Goal: Task Accomplishment & Management: Complete application form

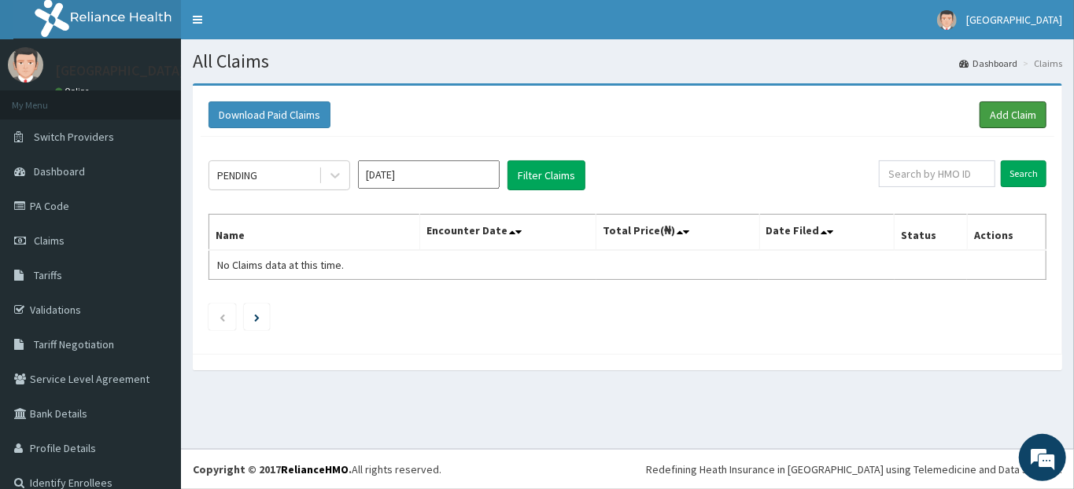
click at [990, 113] on link "Add Claim" at bounding box center [1012, 114] width 67 height 27
click at [985, 117] on link "Add Claim" at bounding box center [1012, 114] width 67 height 27
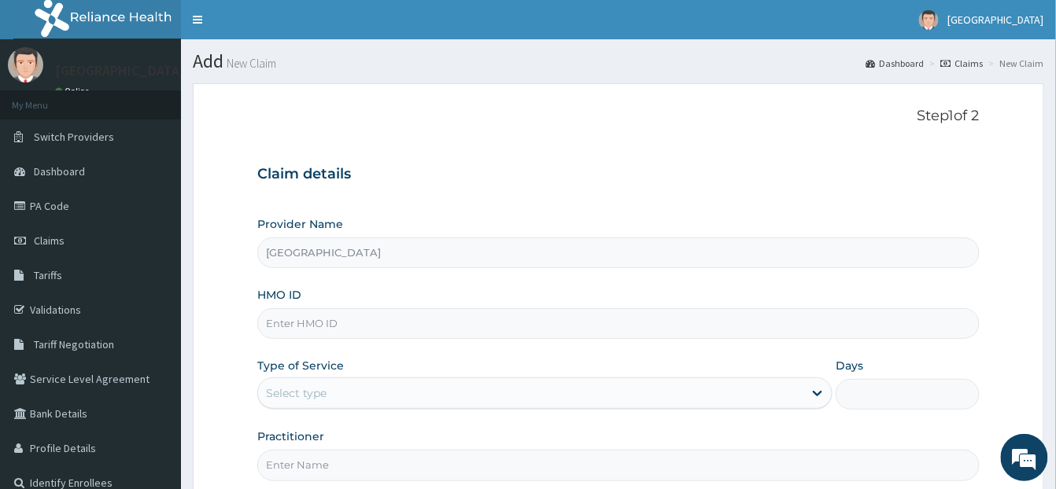
click at [297, 316] on input "HMO ID" at bounding box center [618, 323] width 722 height 31
click at [331, 396] on div "Select type" at bounding box center [530, 393] width 545 height 25
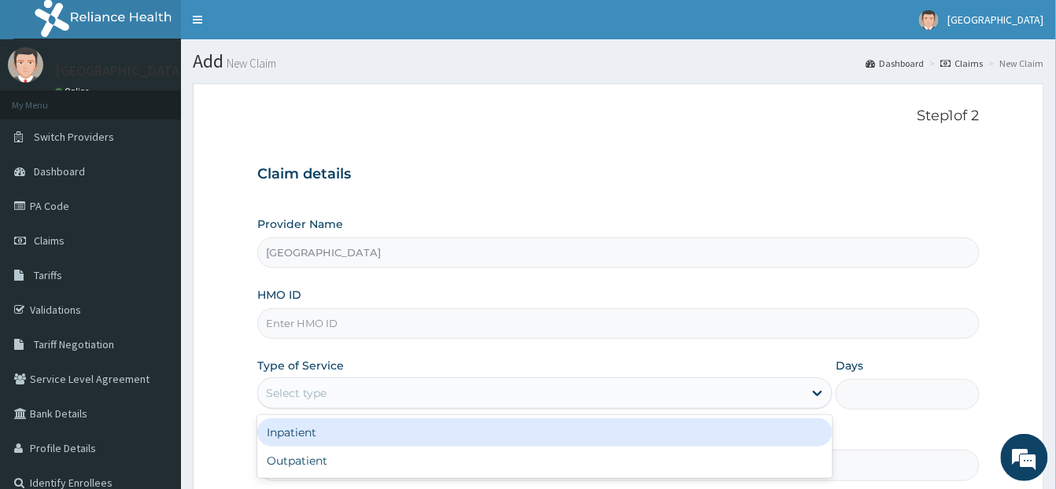
click at [330, 437] on div "Inpatient" at bounding box center [544, 432] width 575 height 28
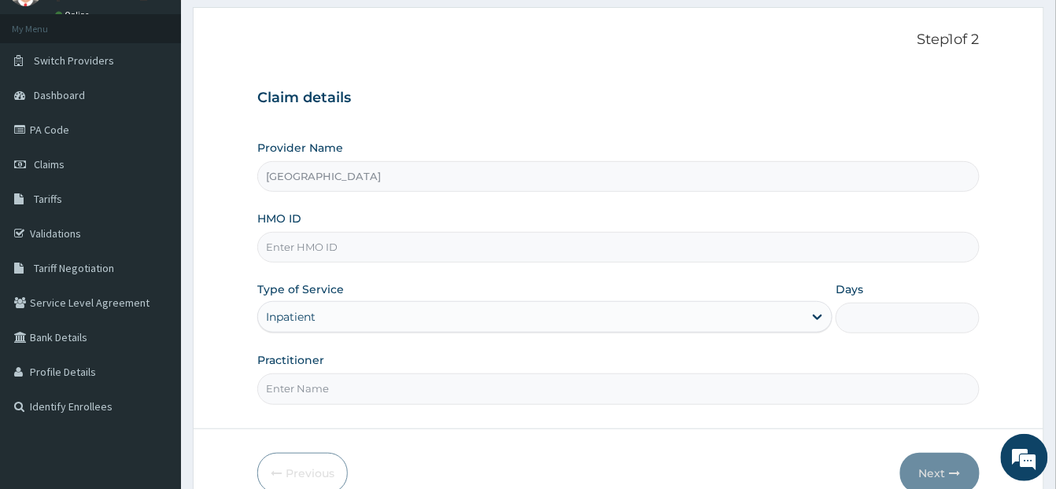
scroll to position [159, 0]
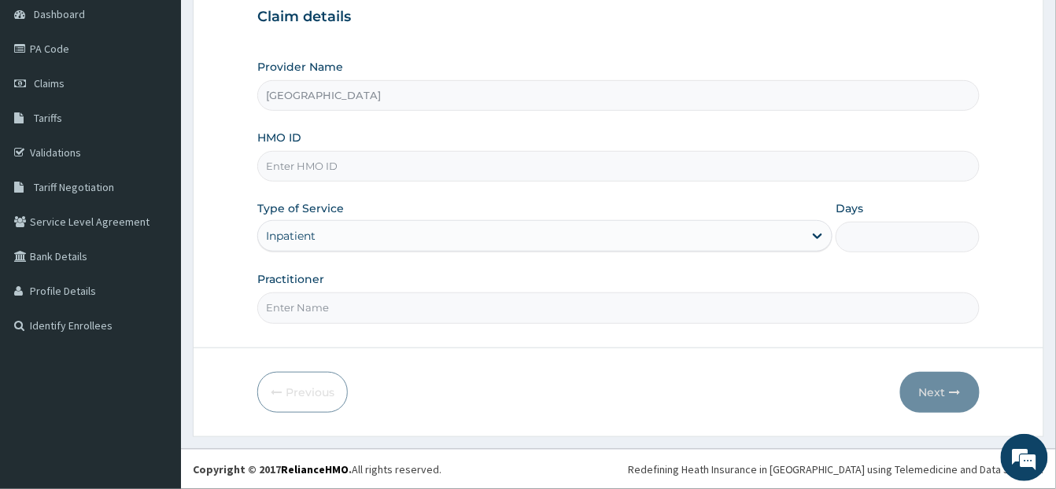
click at [284, 304] on input "Practitioner" at bounding box center [618, 308] width 722 height 31
type input "d"
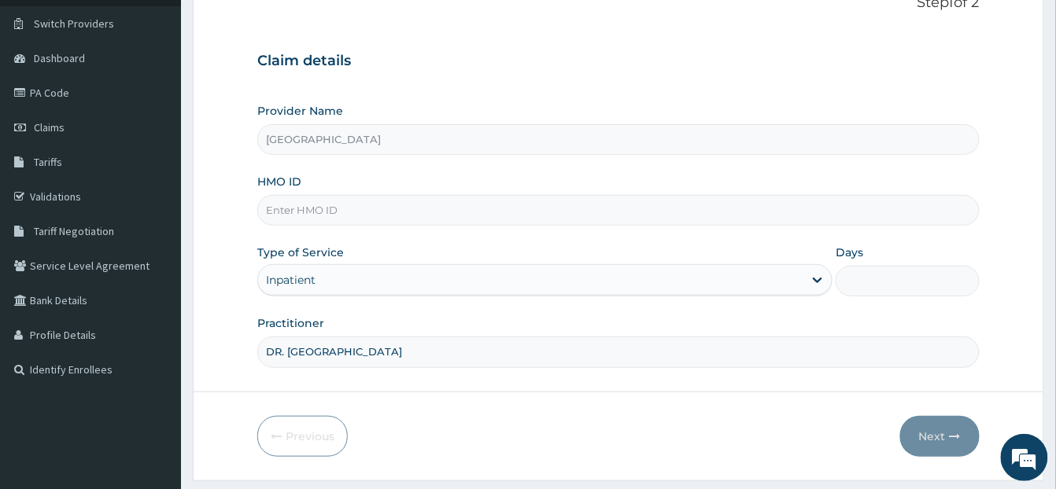
scroll to position [0, 0]
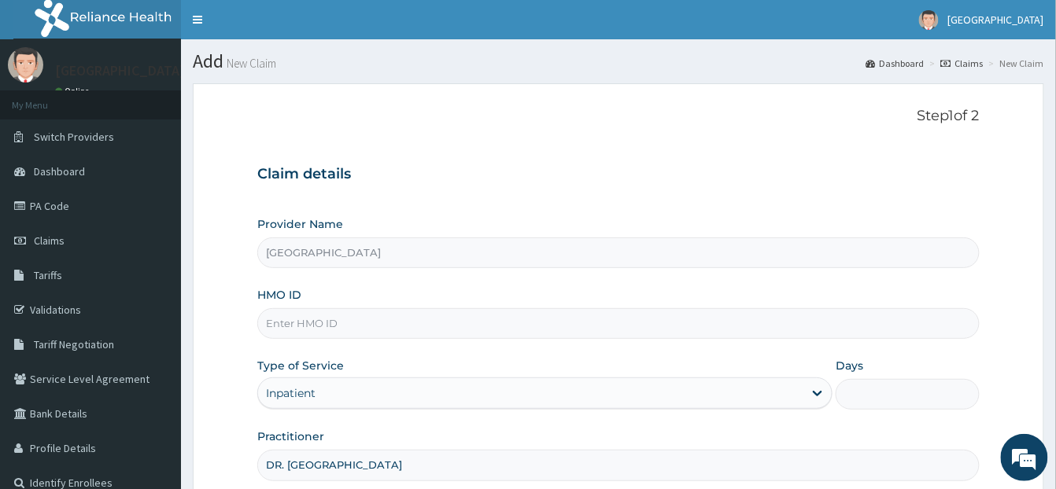
type input "DR. HALIMA"
click at [291, 325] on input "HMO ID" at bounding box center [618, 323] width 722 height 31
type input "ews/10014/b"
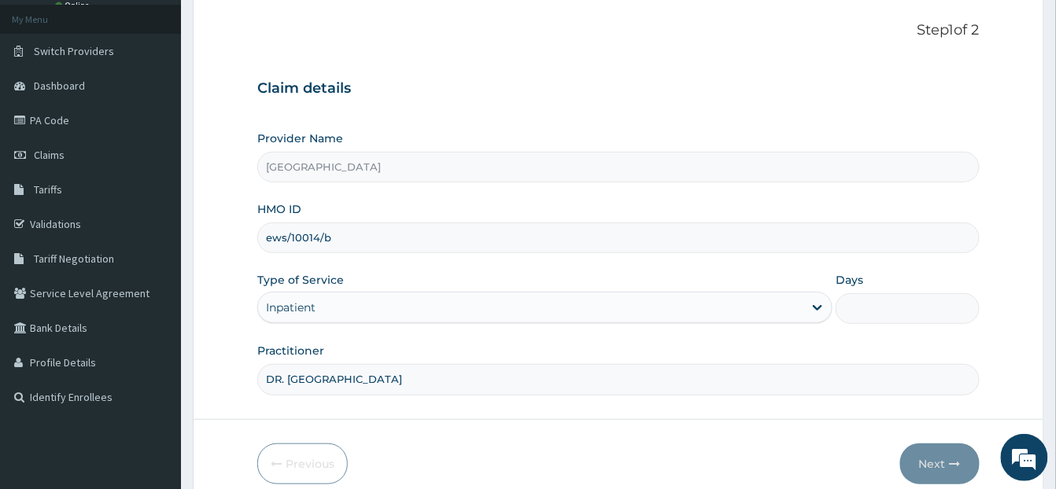
scroll to position [114, 0]
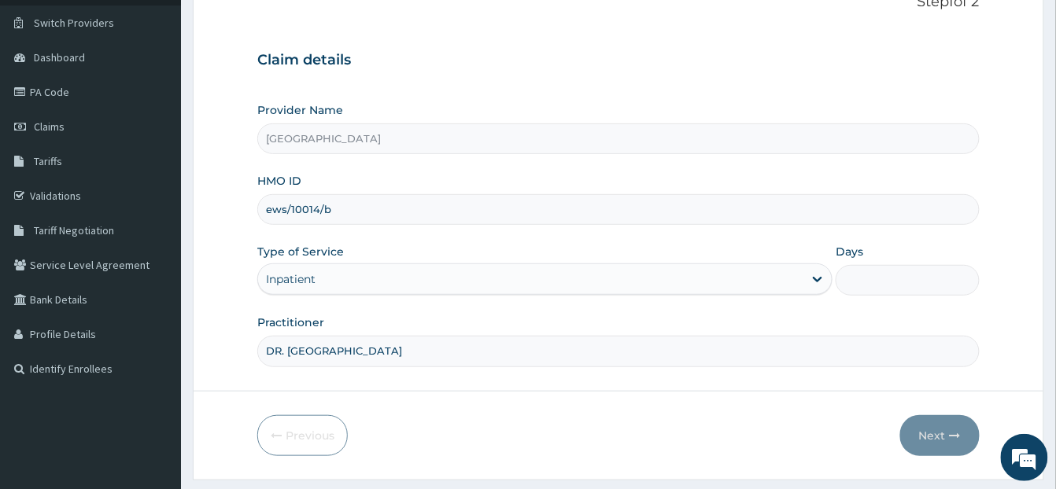
click at [857, 283] on input "Days" at bounding box center [907, 280] width 144 height 31
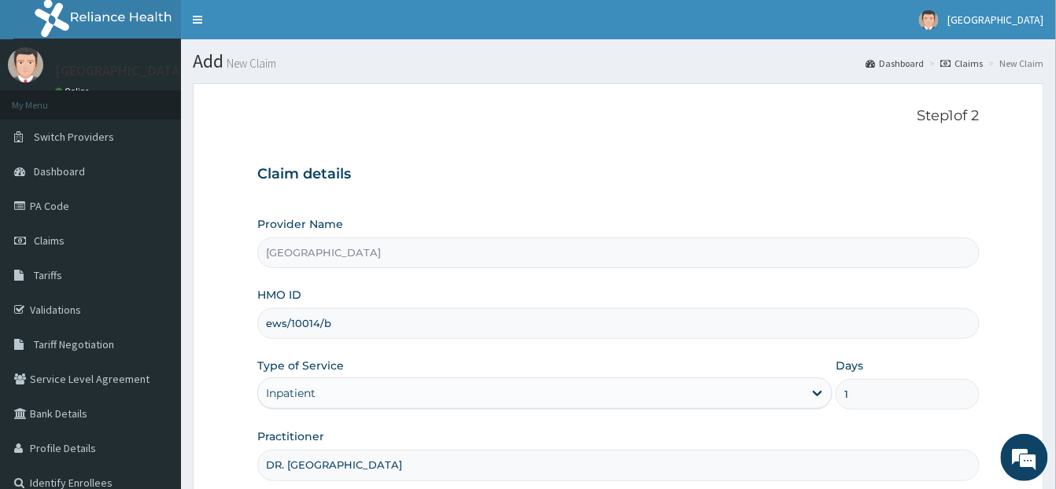
scroll to position [159, 0]
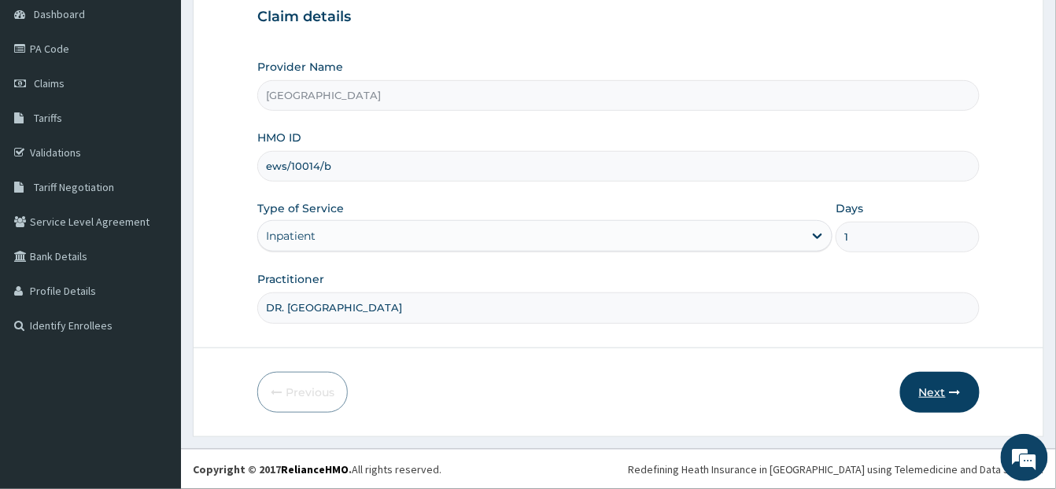
type input "1"
click at [939, 398] on button "Next" at bounding box center [939, 392] width 79 height 41
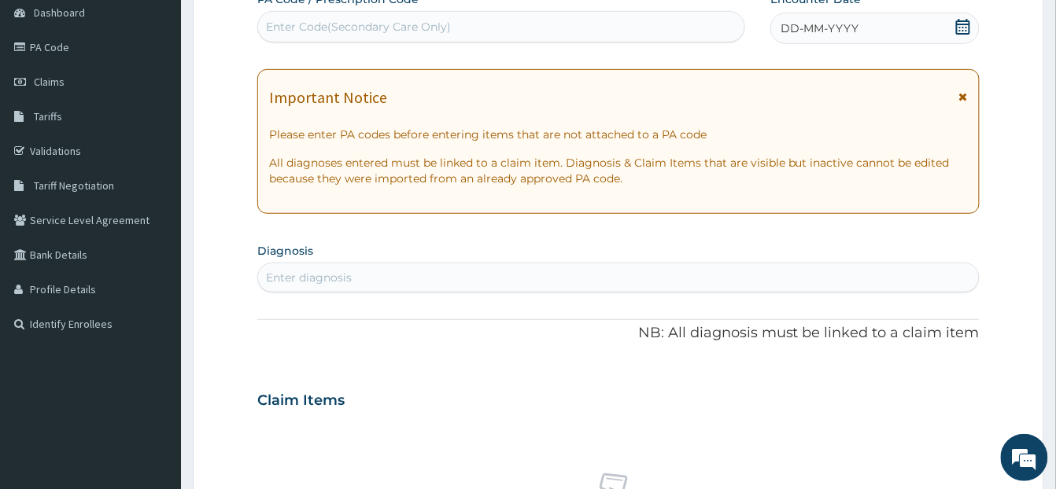
scroll to position [0, 0]
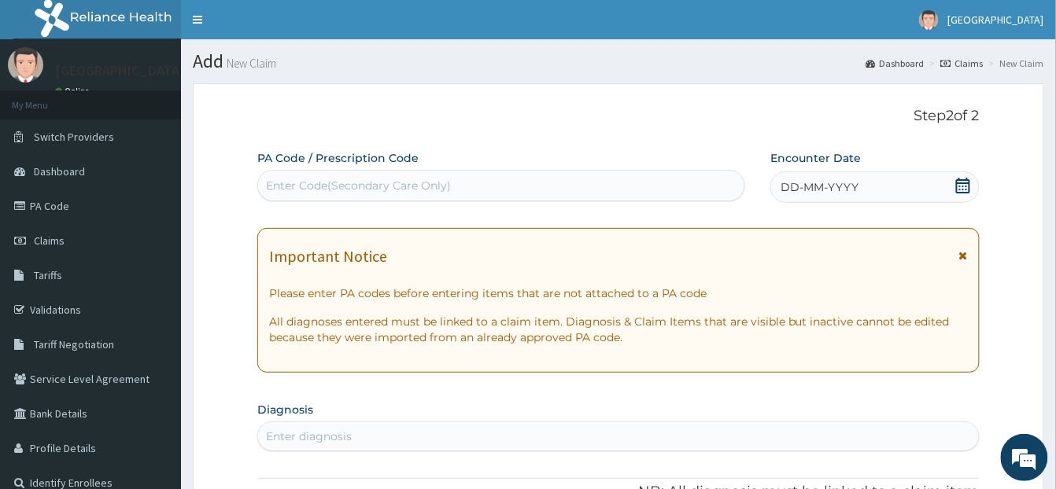
click at [315, 182] on div "Enter Code(Secondary Care Only)" at bounding box center [358, 186] width 185 height 16
click at [275, 189] on div "Enter Code(Secondary Care Only)" at bounding box center [358, 186] width 185 height 16
paste input "PA/CACD75"
type input "PA/CACD75"
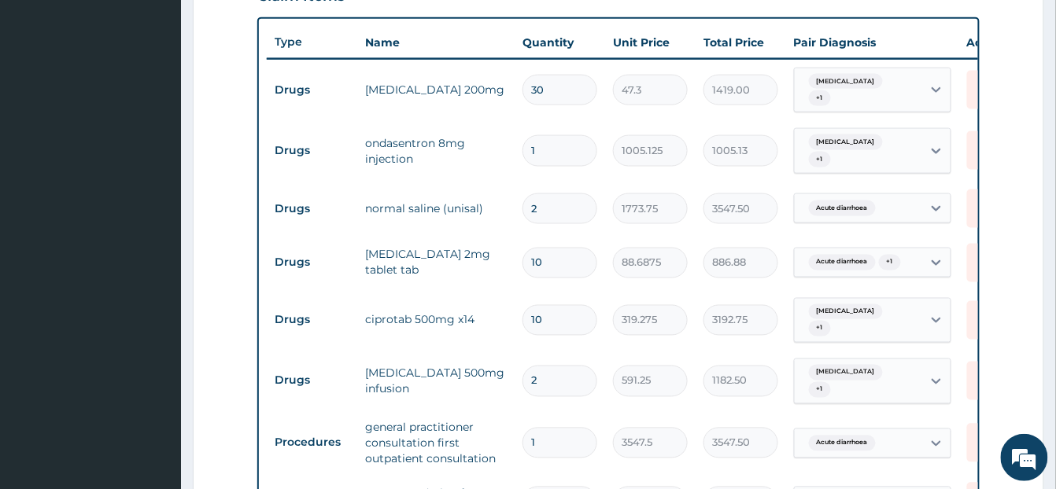
scroll to position [1007, 0]
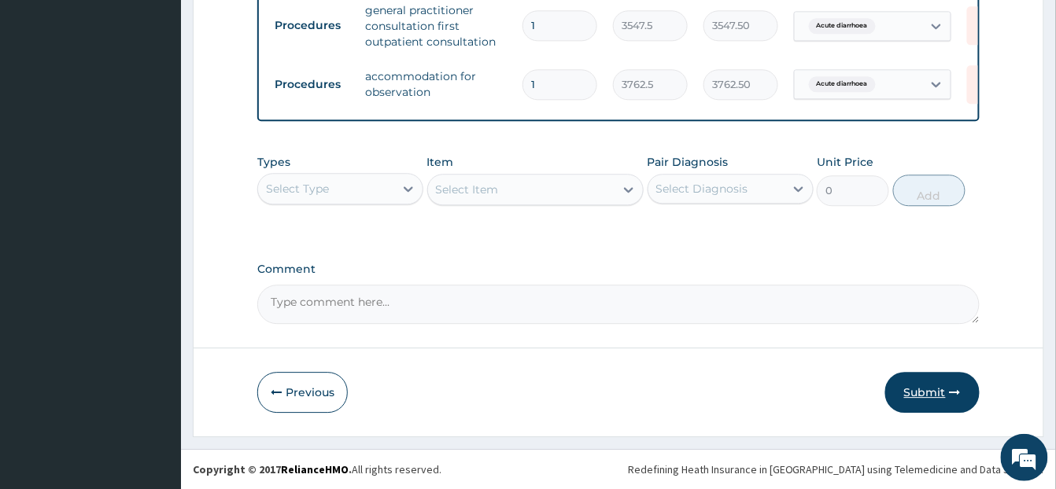
click at [916, 384] on button "Submit" at bounding box center [932, 392] width 94 height 41
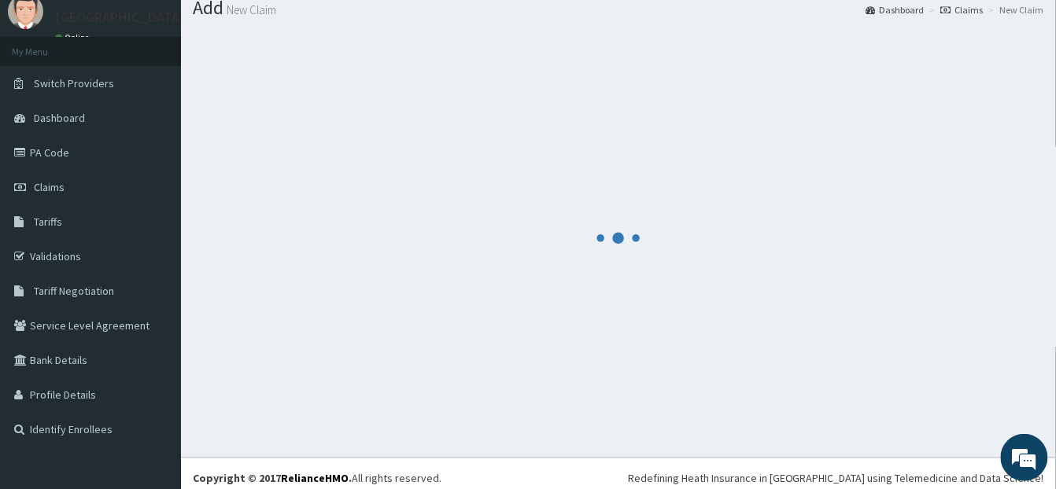
scroll to position [48, 0]
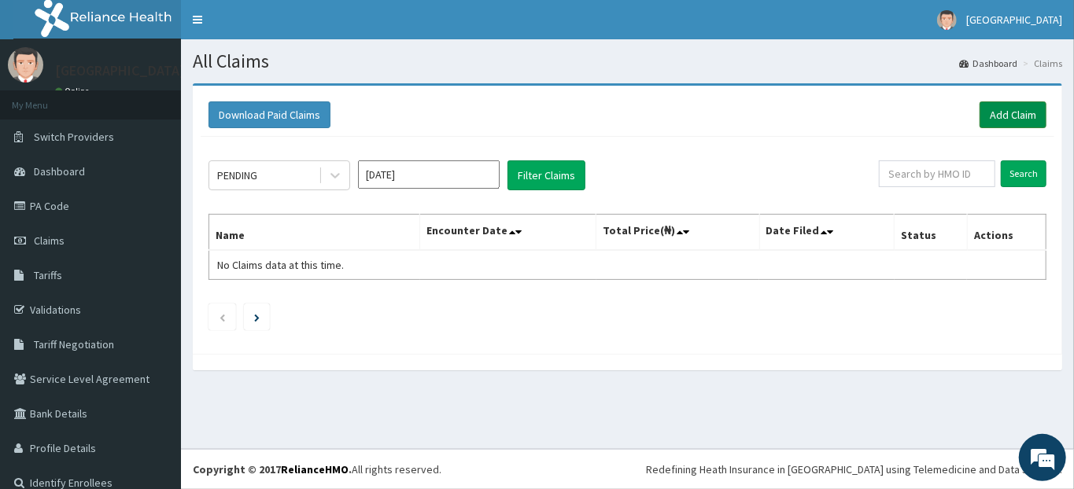
click at [992, 117] on link "Add Claim" at bounding box center [1012, 114] width 67 height 27
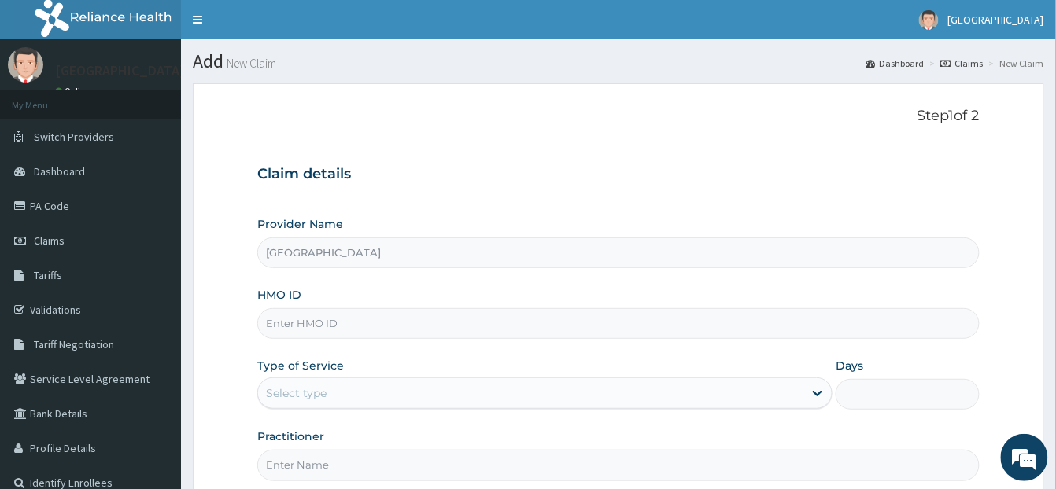
click at [275, 262] on input "[GEOGRAPHIC_DATA]" at bounding box center [618, 253] width 722 height 31
click at [291, 325] on input "HMO ID" at bounding box center [618, 323] width 722 height 31
click at [331, 329] on input "SWG" at bounding box center [618, 323] width 722 height 31
type input "SWG/10020/C"
click at [300, 397] on div "Select type" at bounding box center [296, 393] width 61 height 16
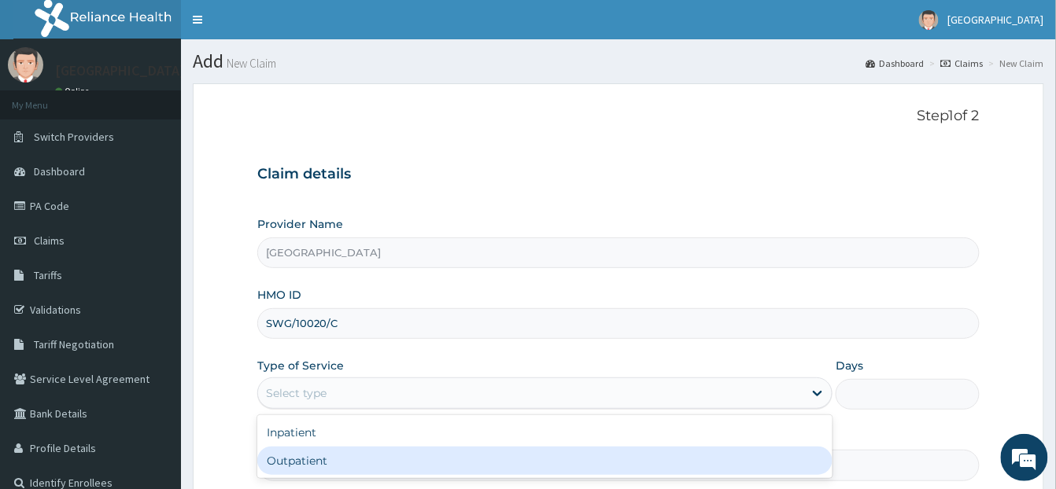
click at [307, 458] on div "Outpatient" at bounding box center [544, 461] width 575 height 28
type input "1"
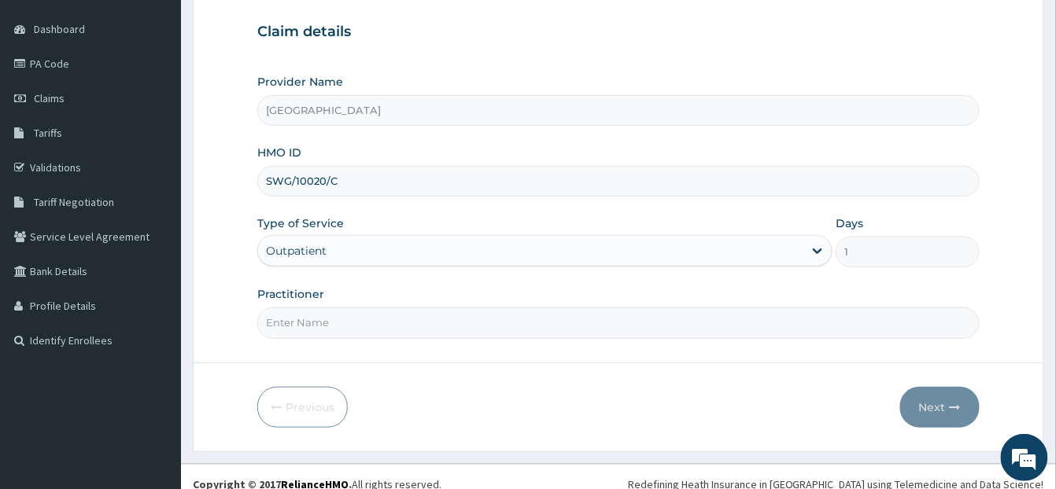
scroll to position [159, 0]
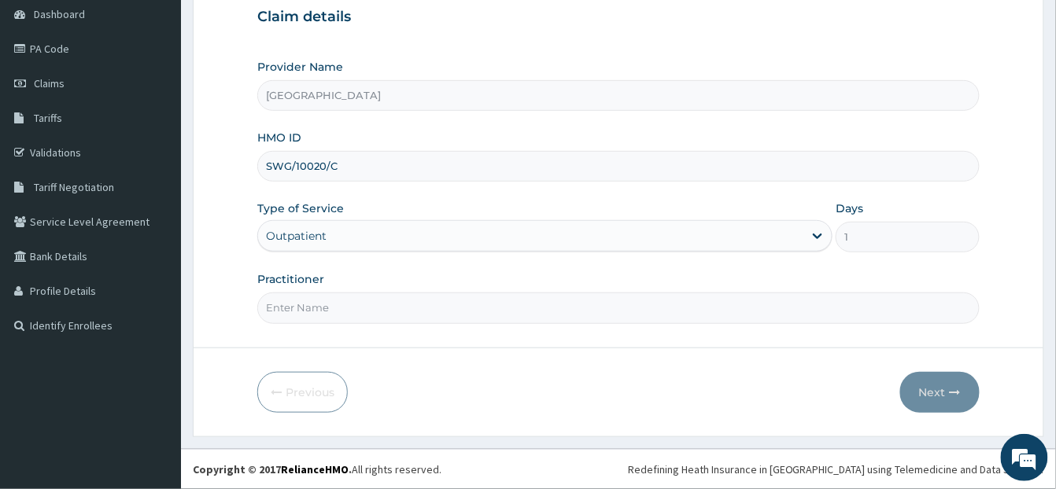
click at [293, 318] on input "Practitioner" at bounding box center [618, 308] width 722 height 31
type input "DR HALIMA"
click at [927, 394] on button "Next" at bounding box center [939, 392] width 79 height 41
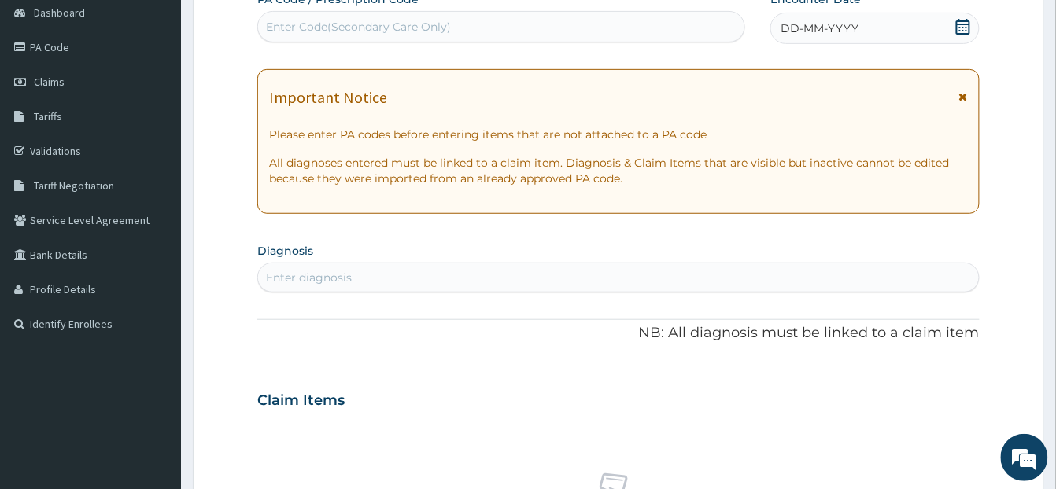
scroll to position [0, 0]
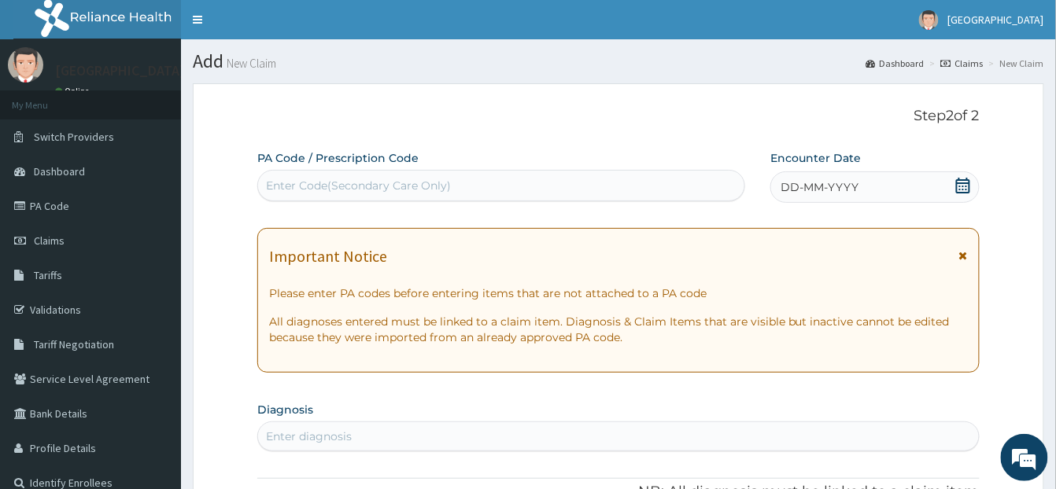
click at [961, 192] on icon at bounding box center [963, 186] width 14 height 16
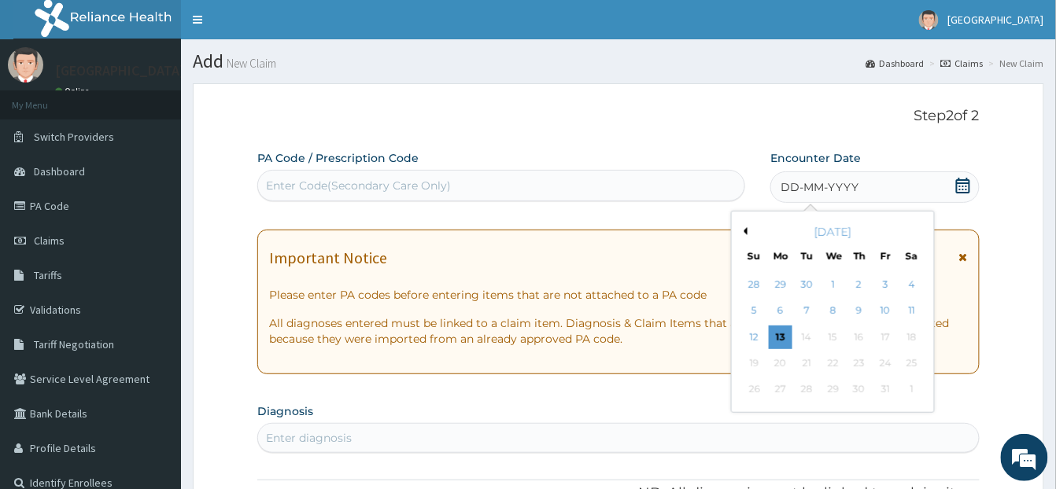
click at [746, 233] on button "Previous Month" at bounding box center [743, 231] width 8 height 8
click at [834, 356] on div "24" at bounding box center [833, 364] width 24 height 24
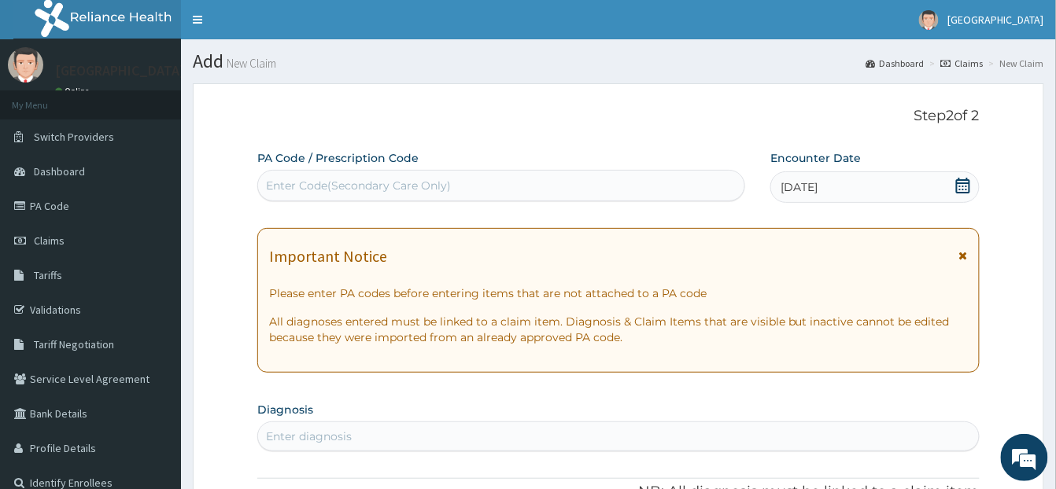
scroll to position [186, 0]
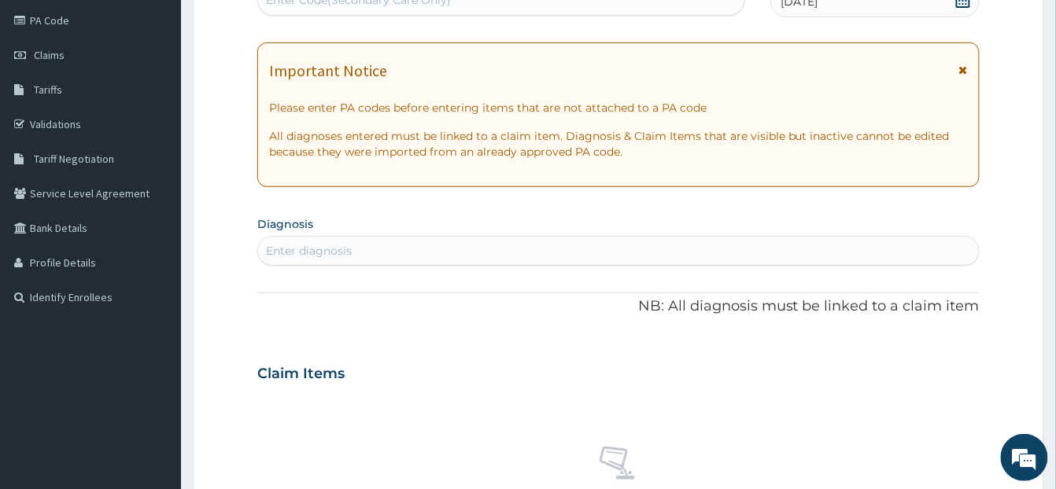
click at [286, 256] on div "Enter diagnosis" at bounding box center [309, 251] width 86 height 16
type input "MALARIA"
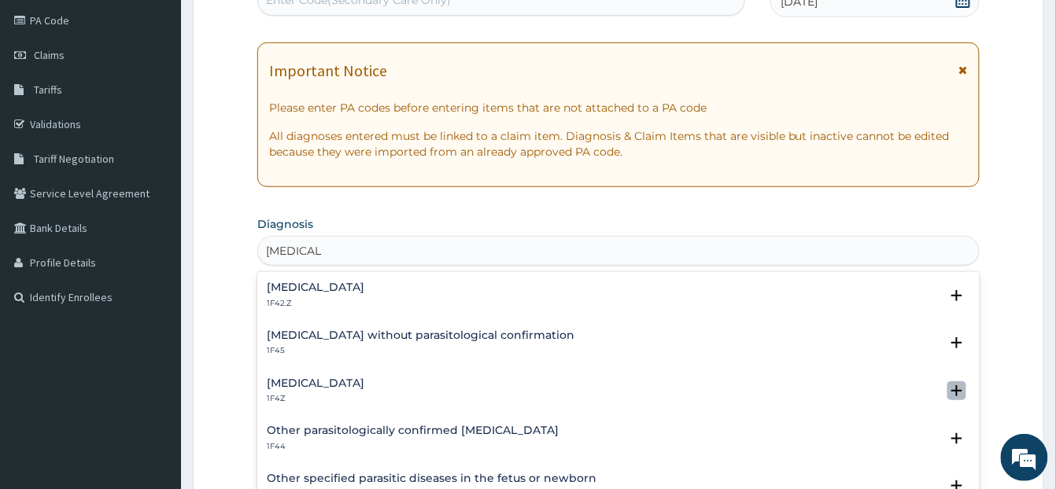
click at [947, 381] on icon "open select status" at bounding box center [956, 390] width 19 height 19
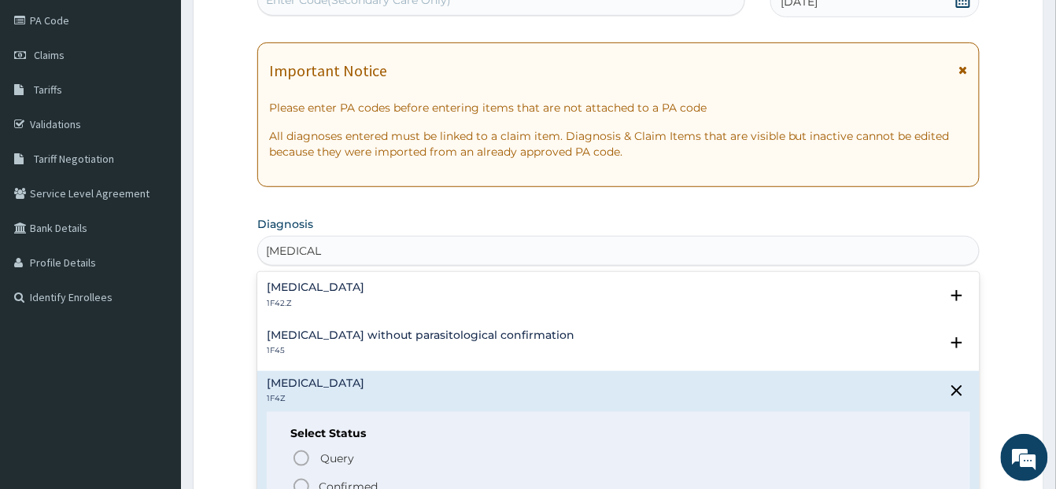
scroll to position [352, 0]
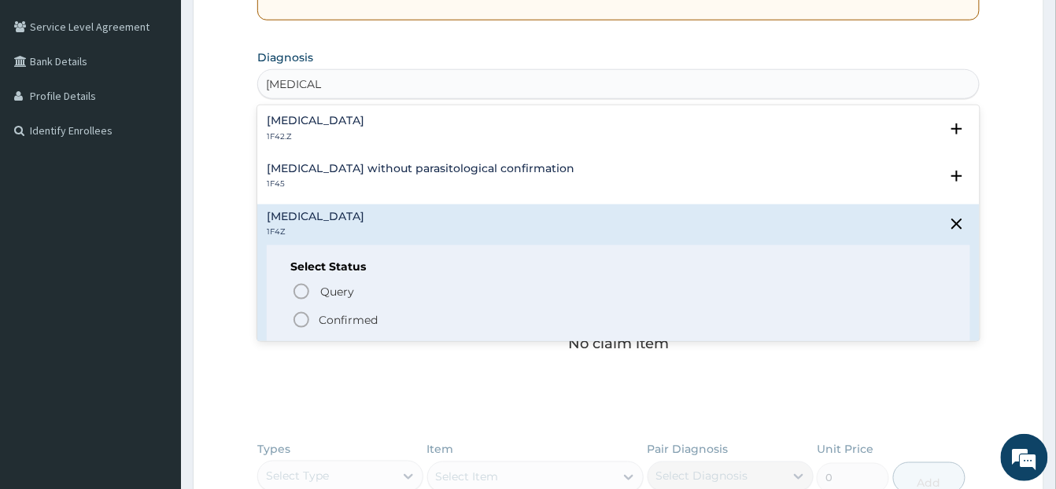
click at [306, 319] on icon "status option filled" at bounding box center [301, 320] width 19 height 19
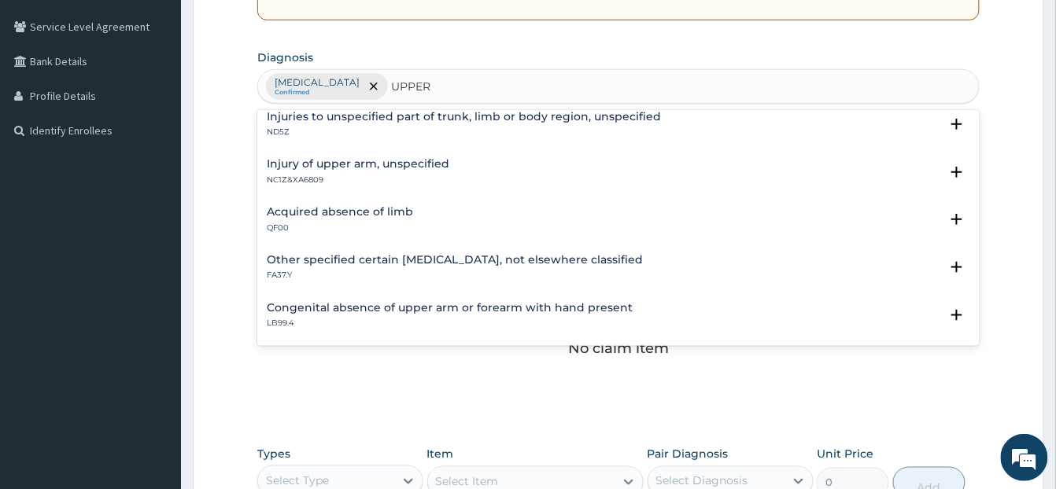
scroll to position [671, 0]
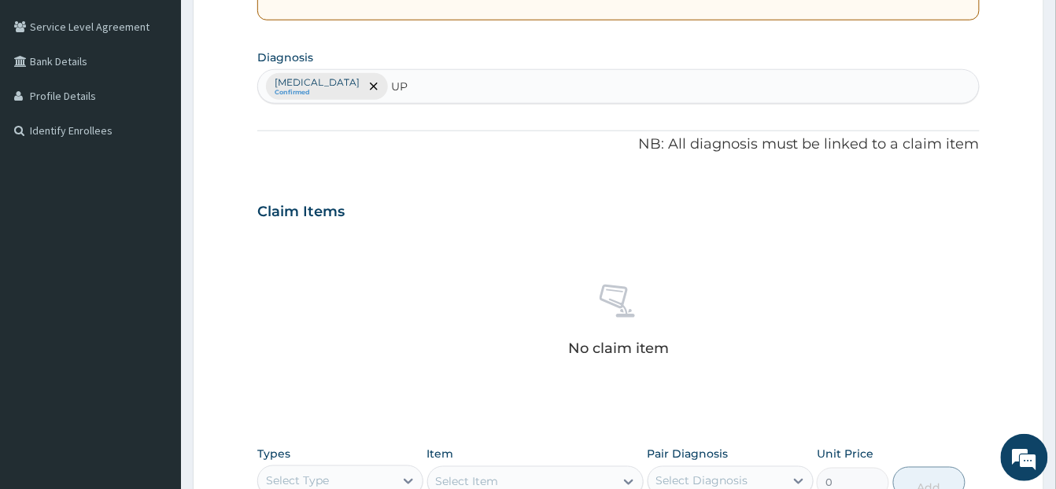
type input "U"
type input "R"
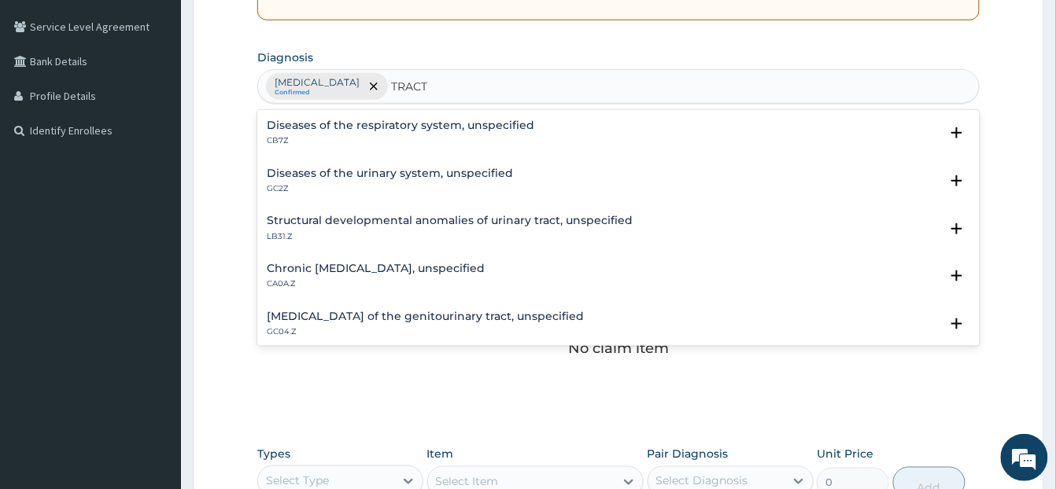
type input "TRACT"
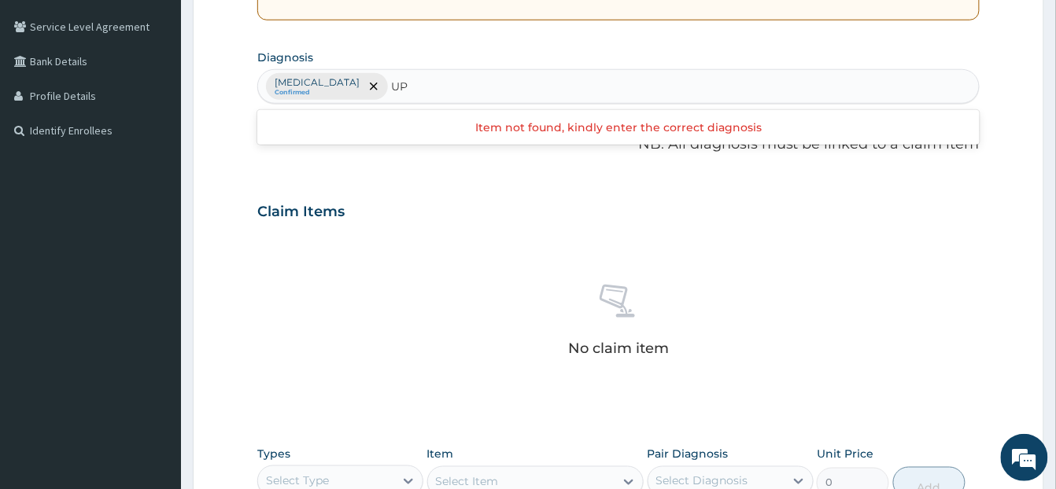
type input "U"
type input "C"
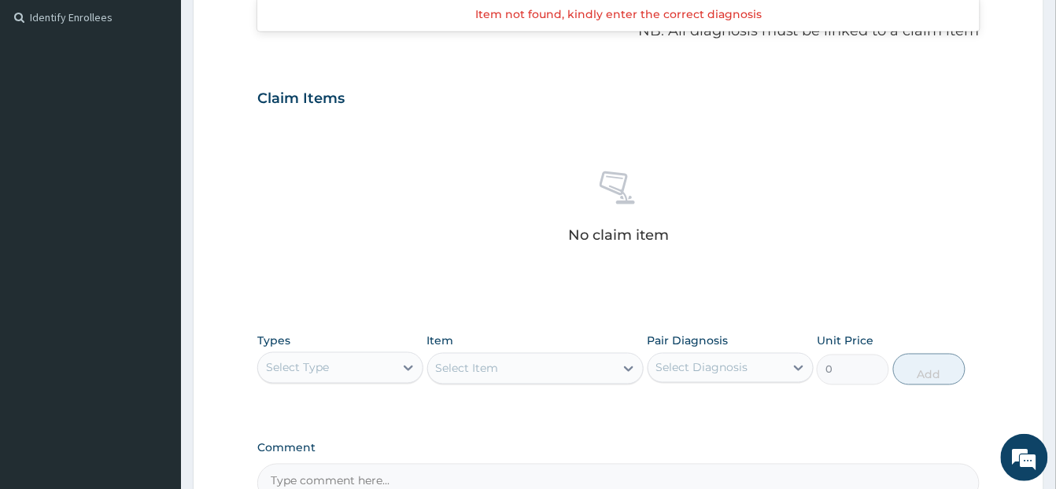
click at [319, 376] on div "Select Type" at bounding box center [297, 368] width 63 height 16
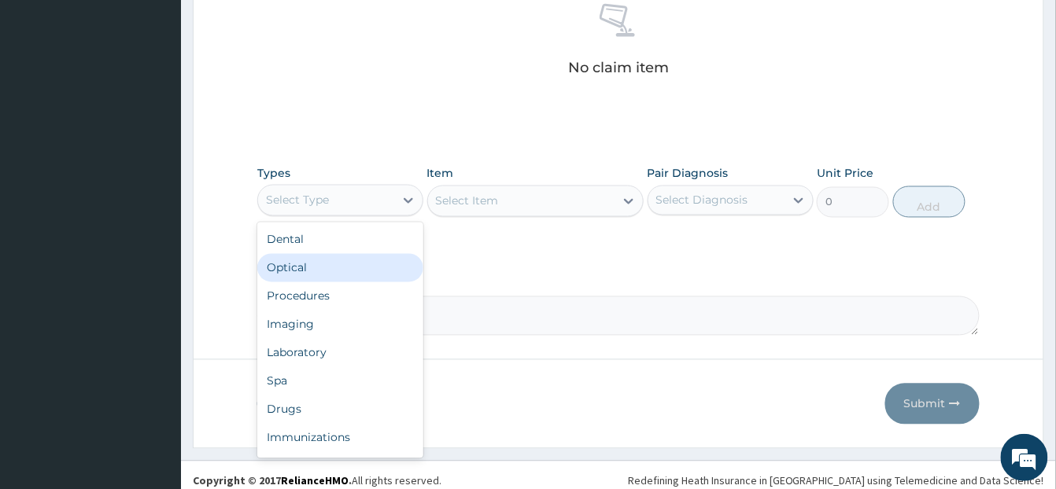
scroll to position [647, 0]
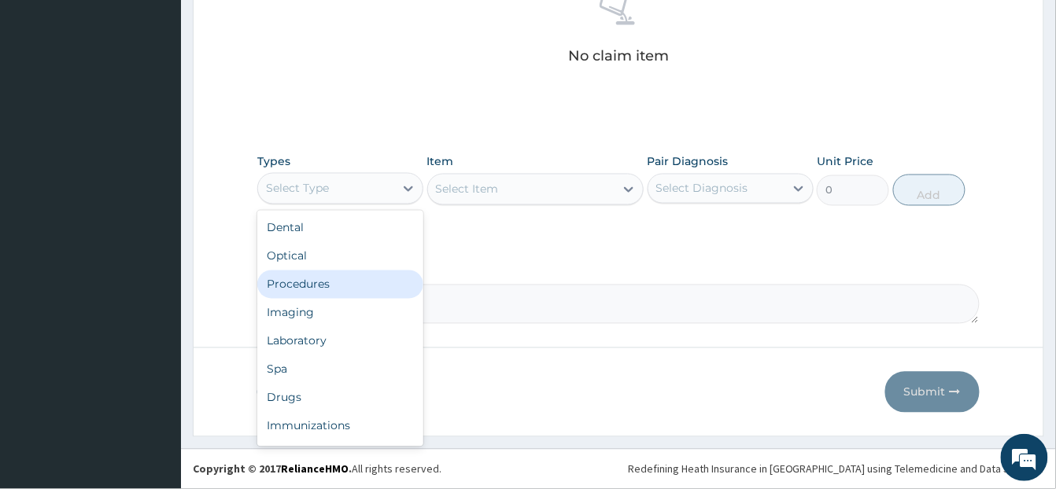
click at [319, 293] on div "Procedures" at bounding box center [340, 285] width 166 height 28
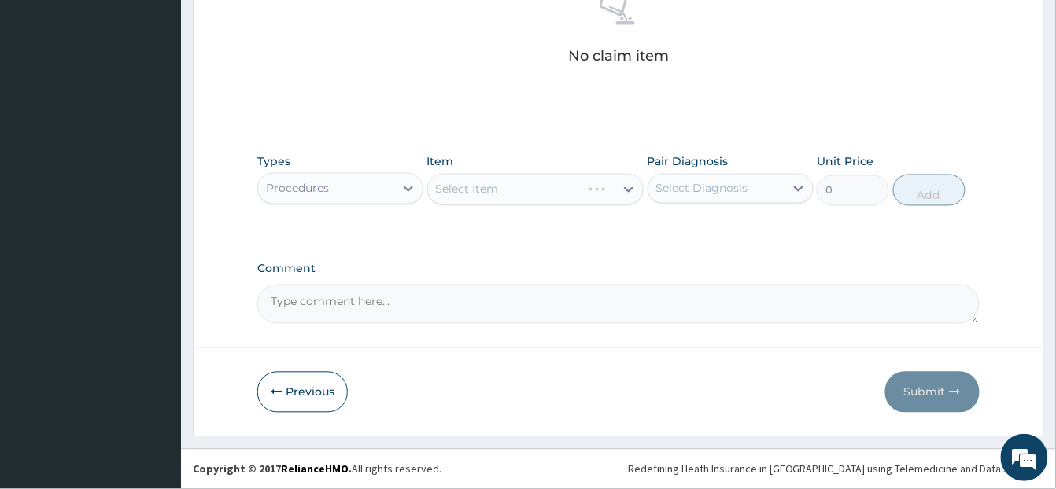
click at [505, 181] on div "Select Item" at bounding box center [535, 189] width 216 height 31
click at [513, 187] on div "Select Item" at bounding box center [521, 189] width 186 height 25
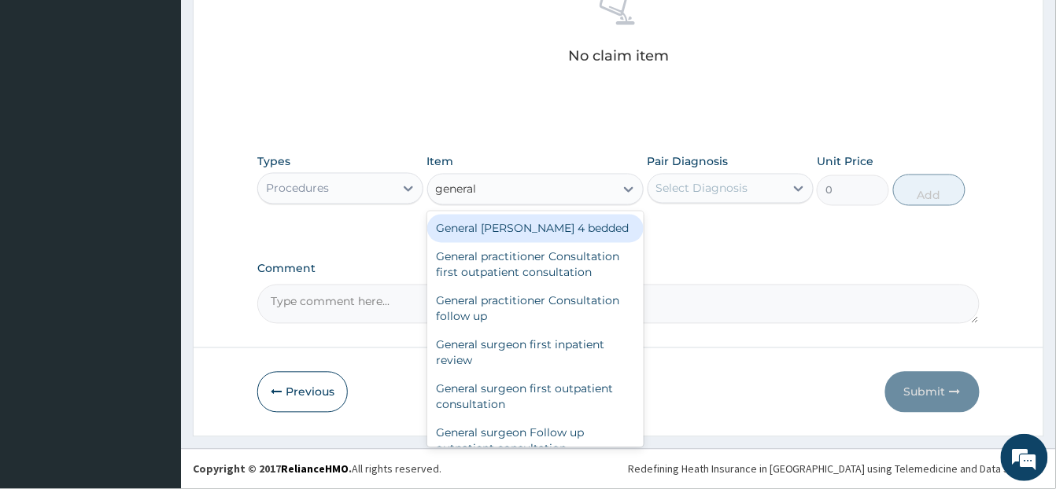
type input "general p"
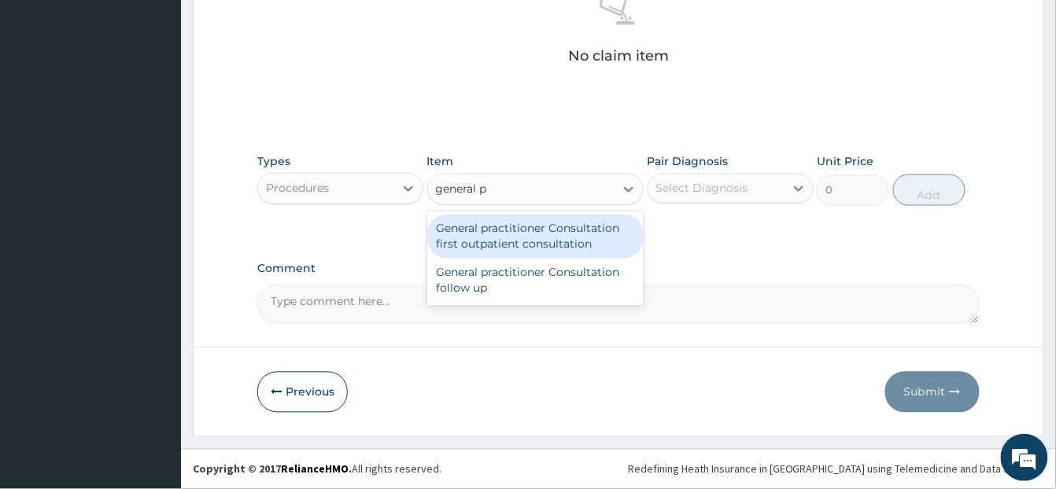
click at [510, 249] on div "General practitioner Consultation first outpatient consultation" at bounding box center [535, 237] width 216 height 44
type input "3547.5"
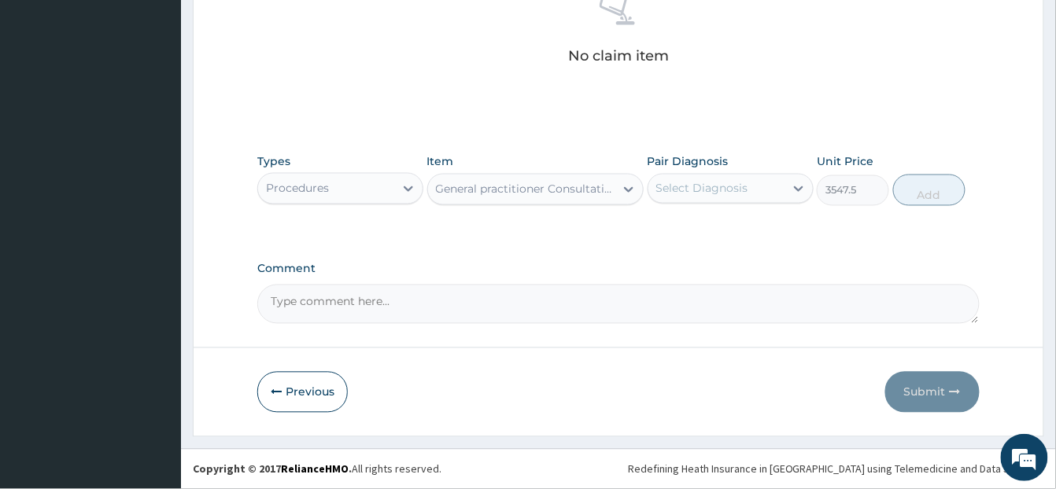
click at [703, 181] on div "Select Diagnosis" at bounding box center [702, 189] width 92 height 16
click at [662, 228] on input "checkbox" at bounding box center [662, 228] width 10 height 10
checkbox input "true"
click at [926, 190] on button "Add" at bounding box center [929, 190] width 72 height 31
type input "0"
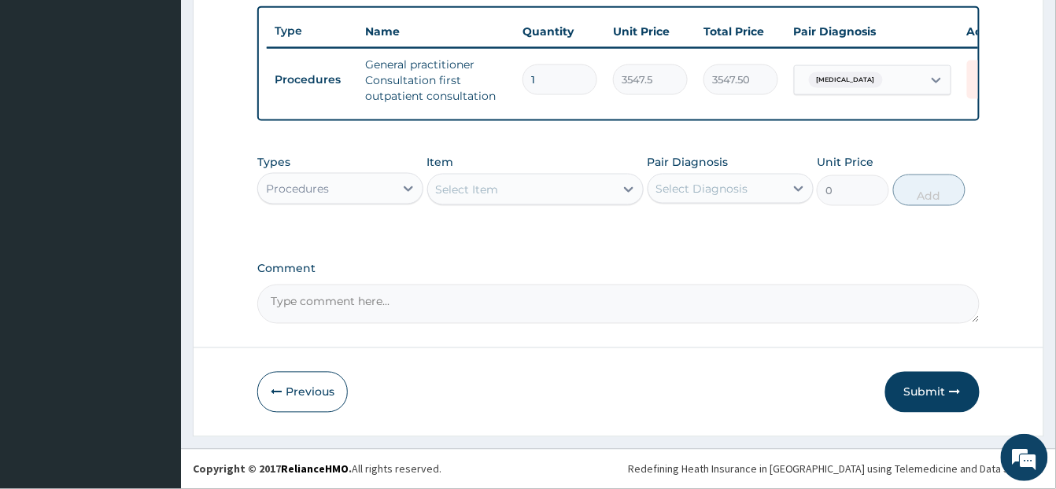
scroll to position [596, 0]
click at [387, 177] on div "Procedures" at bounding box center [326, 188] width 136 height 25
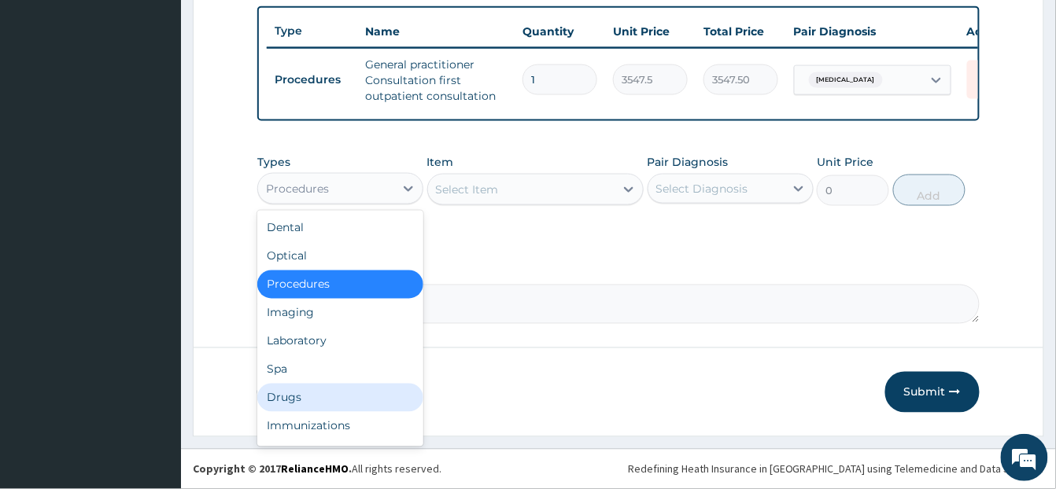
click at [319, 389] on div "Drugs" at bounding box center [340, 398] width 166 height 28
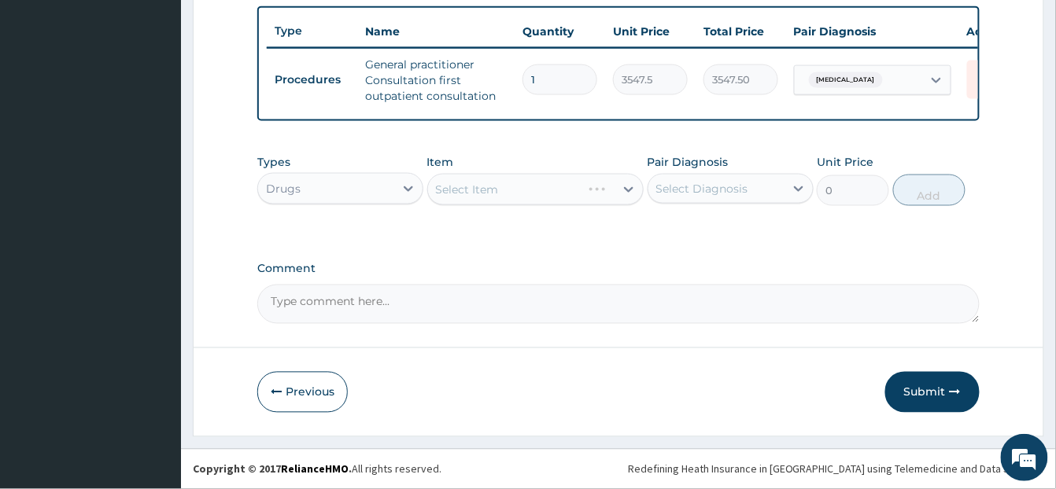
click at [450, 184] on div "Select Item" at bounding box center [535, 189] width 216 height 31
click at [464, 186] on div "Select Item" at bounding box center [467, 190] width 63 height 16
type input "l"
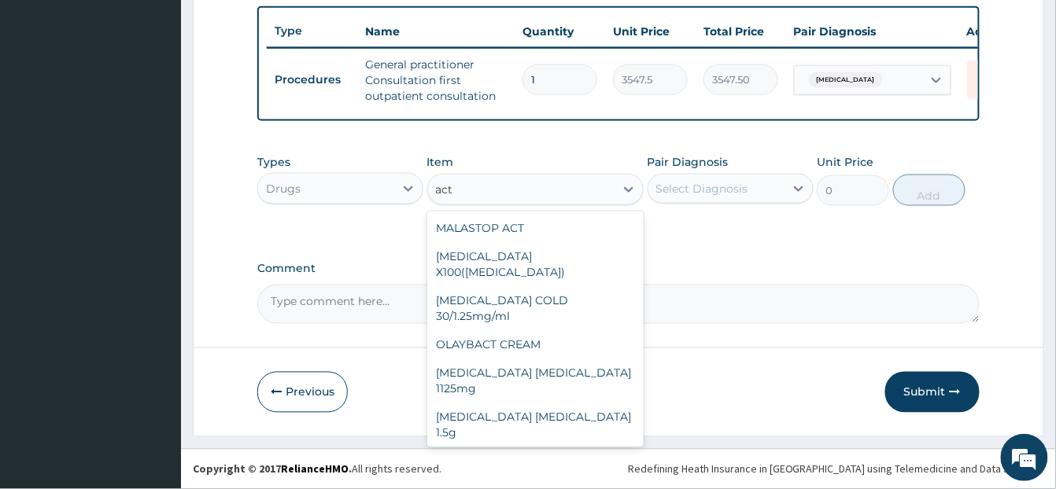
scroll to position [0, 0]
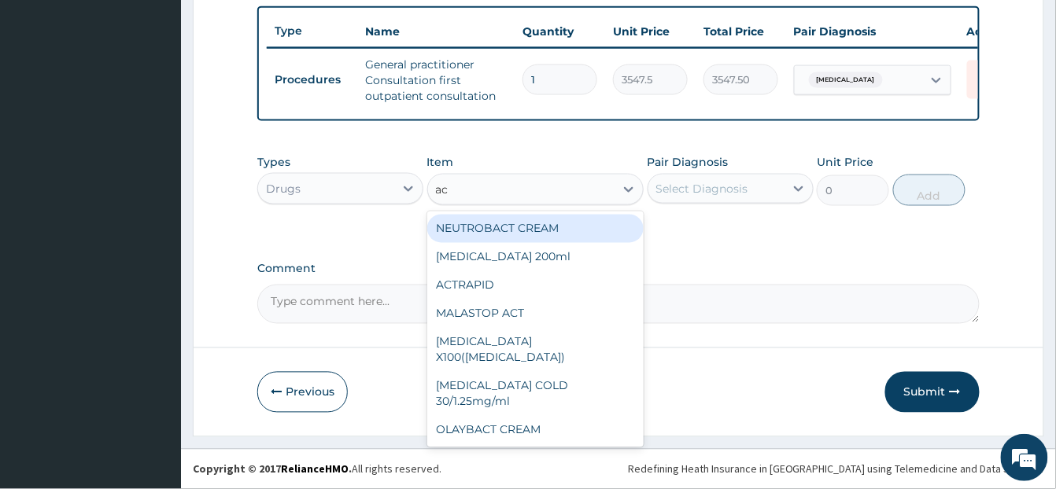
type input "a"
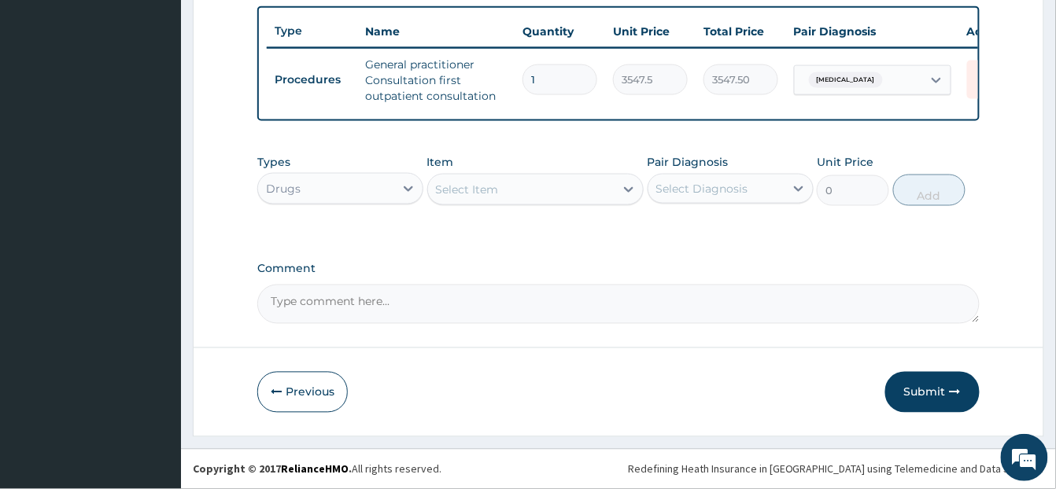
click at [499, 190] on div "Select Item" at bounding box center [467, 190] width 63 height 16
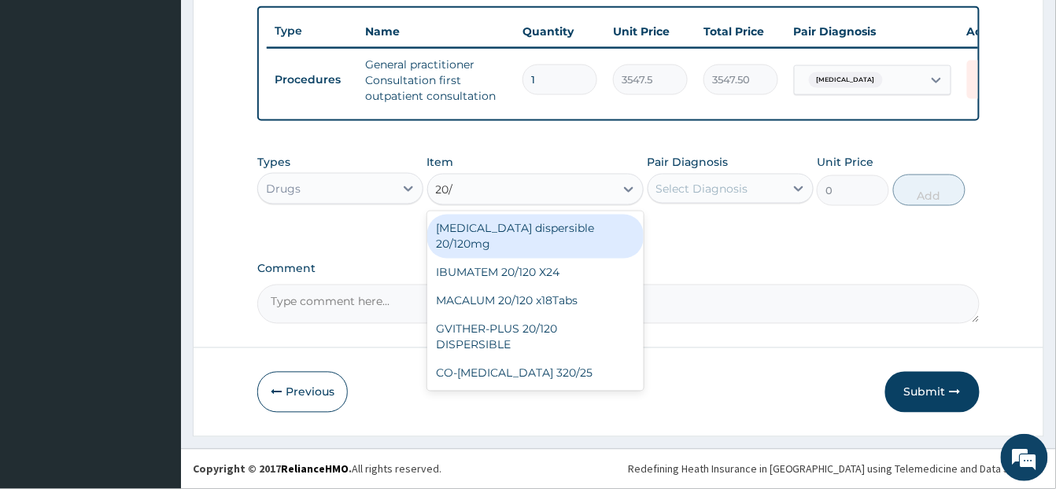
type input "20/1"
click at [513, 223] on div "Coartem dispersible 20/120mg" at bounding box center [535, 237] width 216 height 44
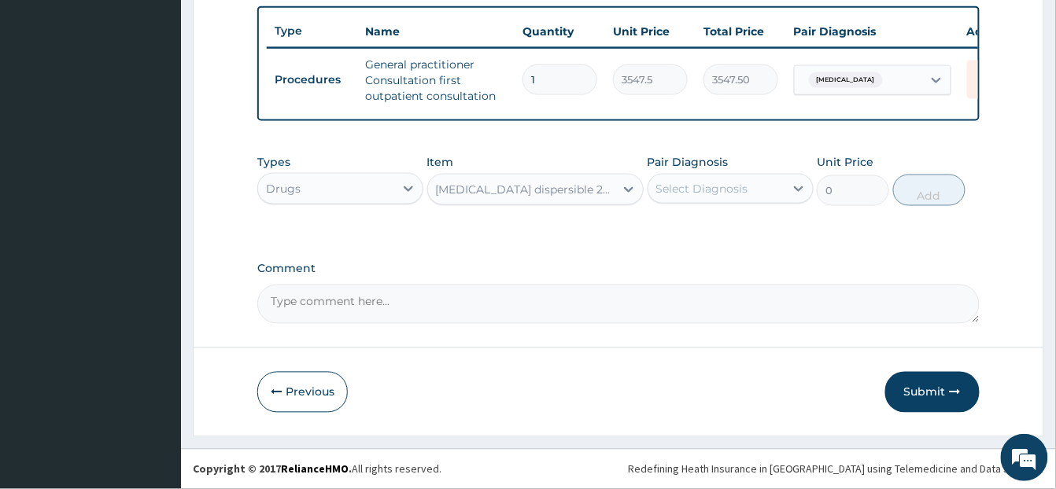
type input "112.3375"
click at [699, 184] on div "Select Diagnosis" at bounding box center [702, 189] width 92 height 16
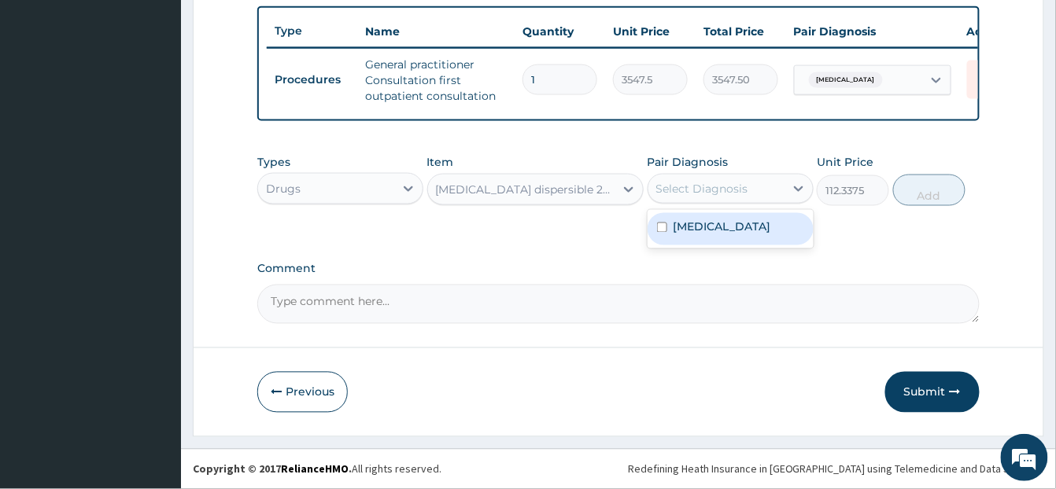
click at [664, 230] on input "checkbox" at bounding box center [662, 228] width 10 height 10
checkbox input "true"
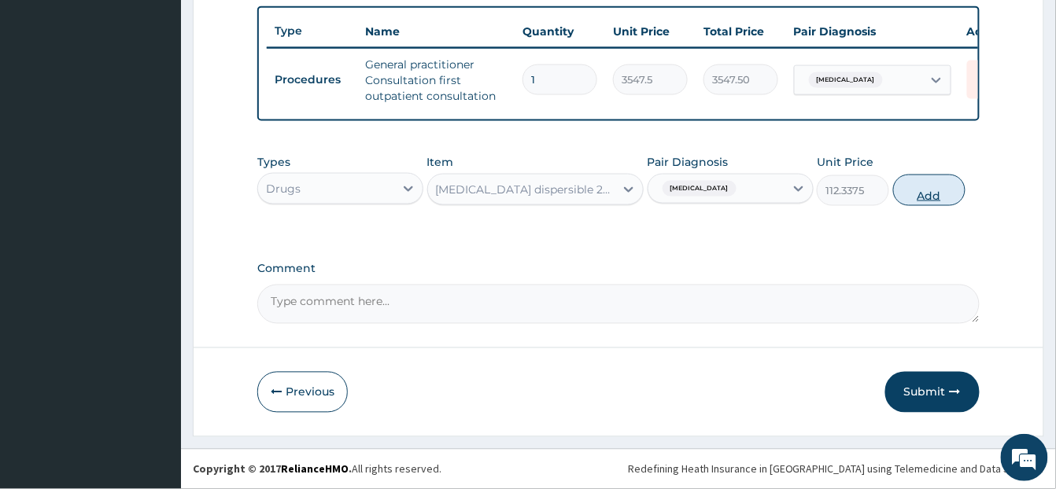
click at [916, 181] on button "Add" at bounding box center [929, 190] width 72 height 31
type input "0"
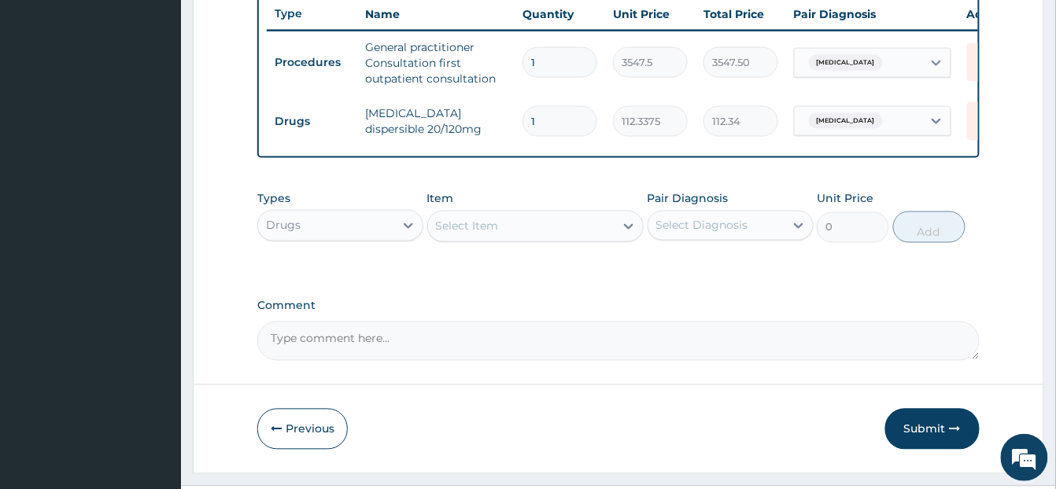
click at [552, 123] on input "1" at bounding box center [559, 121] width 75 height 31
type input "12"
type input "1348.05"
type input "12"
click at [529, 275] on div "Types Drugs Item Select Item Pair Diagnosis Select Diagnosis Unit Price 0 Add" at bounding box center [618, 228] width 722 height 91
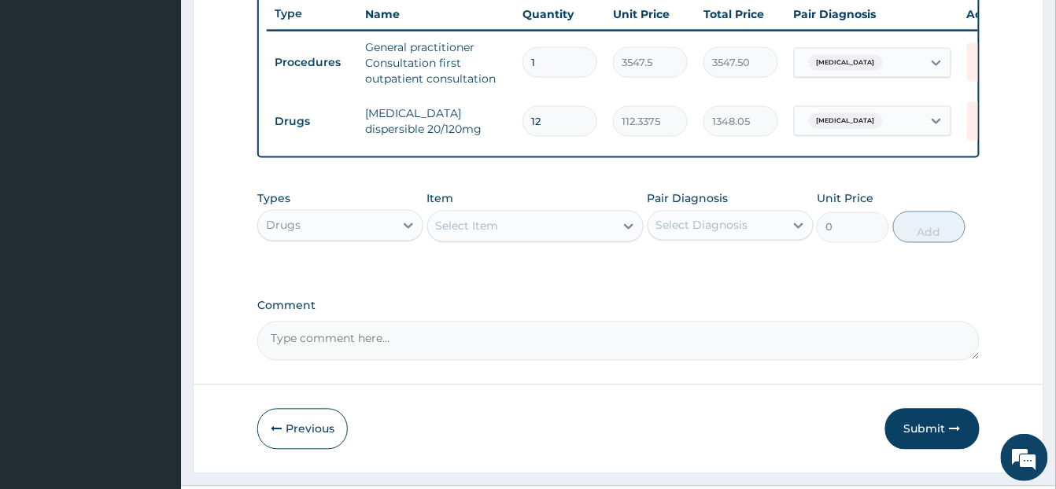
click at [469, 234] on div "Select Item" at bounding box center [467, 227] width 63 height 16
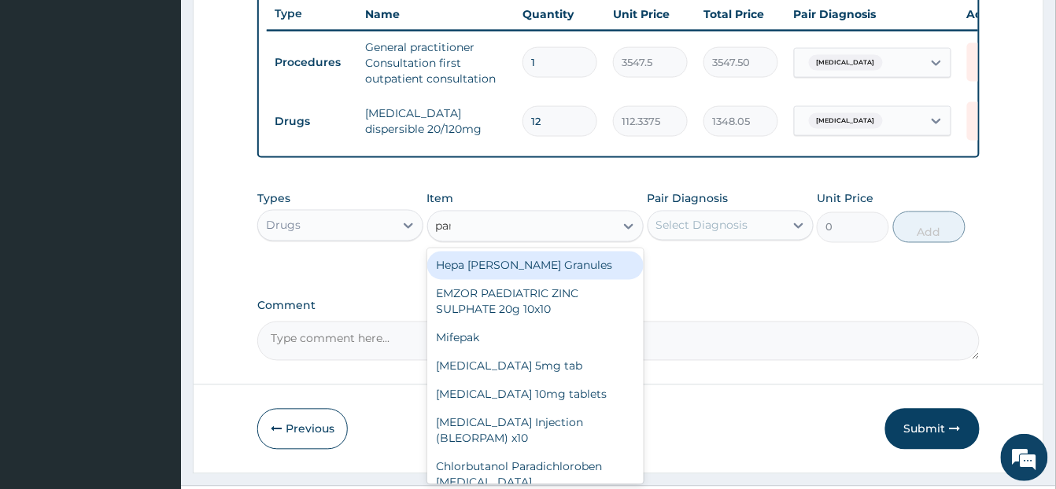
type input "parace"
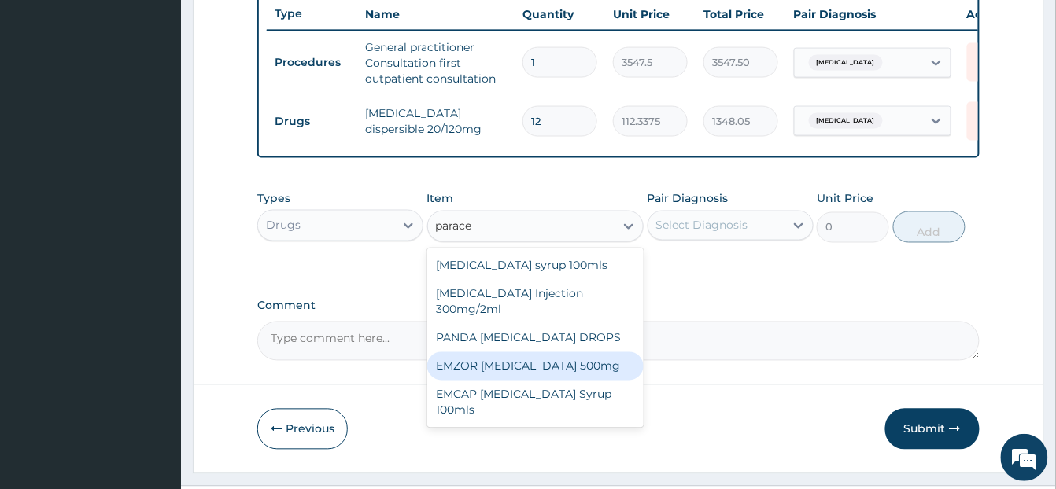
click at [529, 381] on div "EMZOR PARACETAMOL 500mg" at bounding box center [535, 366] width 216 height 28
type input "23.65"
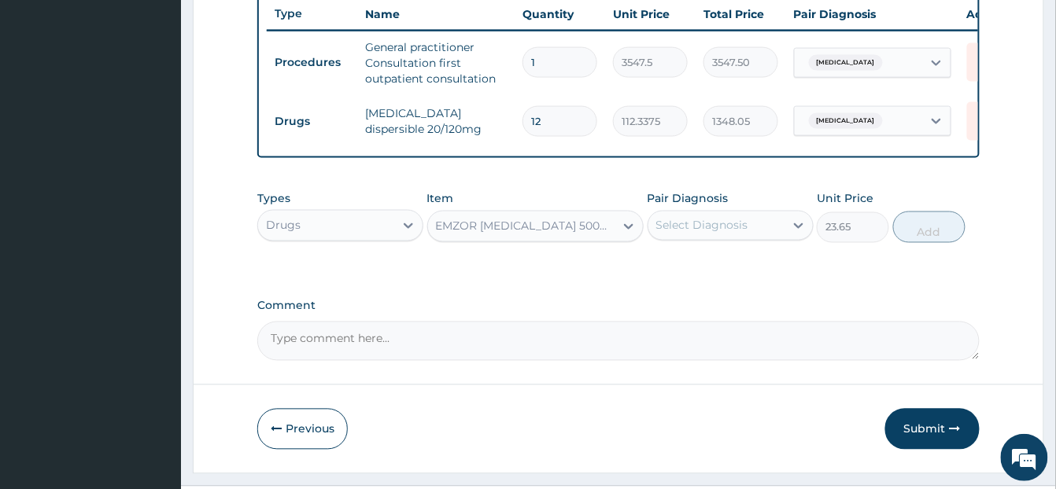
click at [733, 234] on div "Select Diagnosis" at bounding box center [702, 226] width 92 height 16
click at [662, 275] on div "Malaria, unspecified" at bounding box center [730, 266] width 166 height 32
checkbox input "true"
click at [929, 243] on button "Add" at bounding box center [929, 227] width 72 height 31
type input "0"
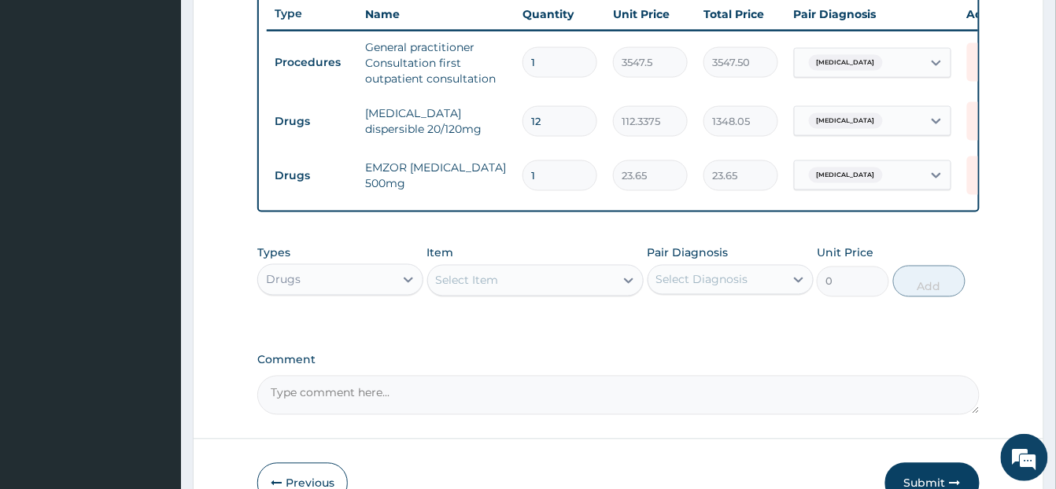
type input "10"
type input "236.50"
type input "10"
drag, startPoint x: 1054, startPoint y: 316, endPoint x: 1063, endPoint y: 315, distance: 9.5
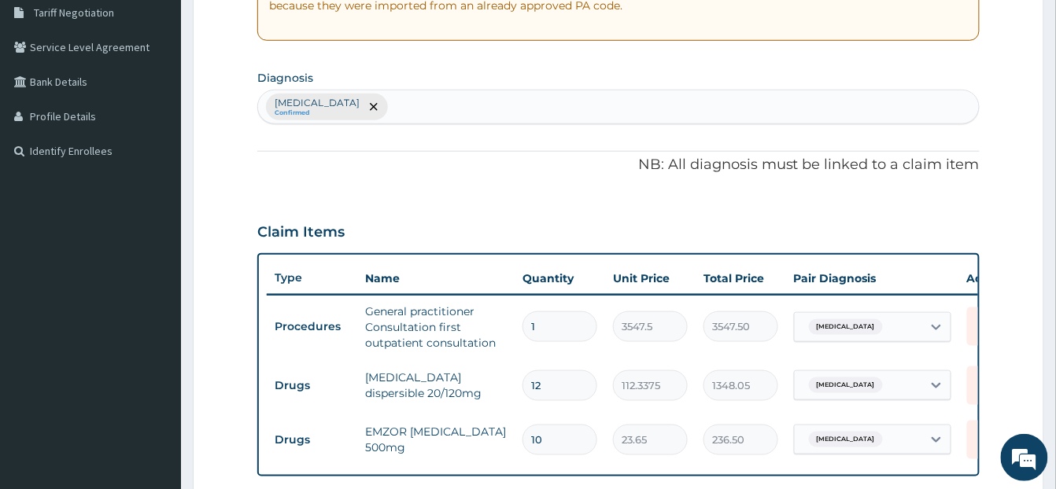
scroll to position [334, 0]
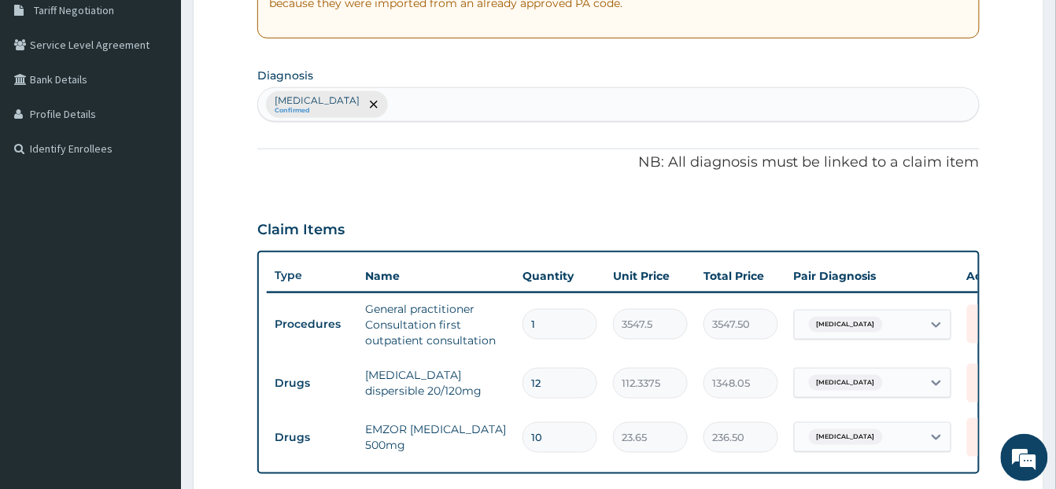
click at [439, 109] on div "Malaria, unspecified Confirmed" at bounding box center [618, 104] width 721 height 33
type input "u"
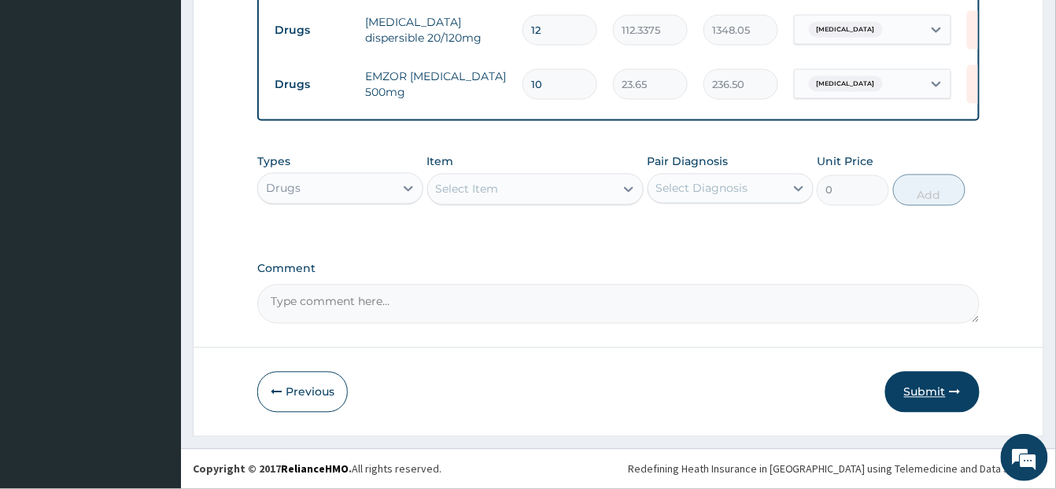
click at [923, 400] on button "Submit" at bounding box center [932, 392] width 94 height 41
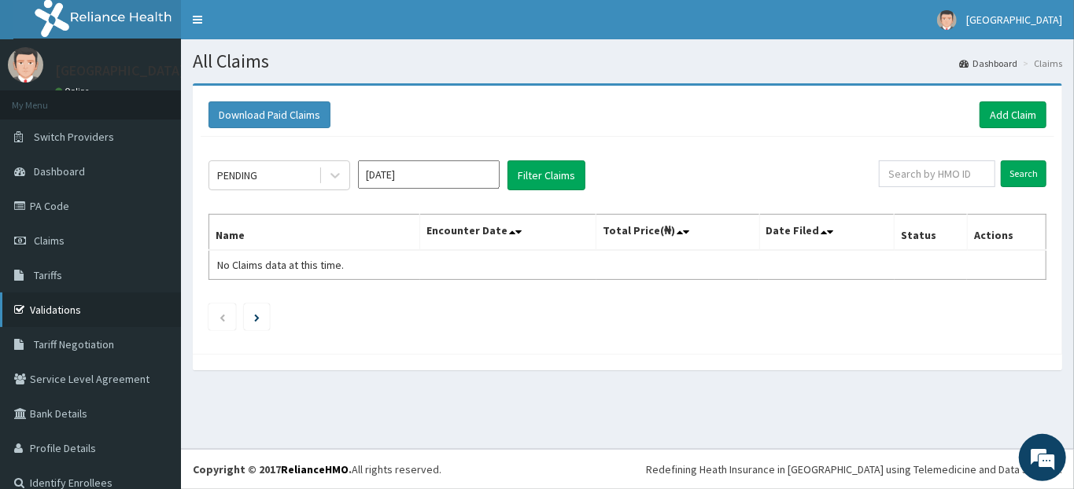
click at [57, 306] on link "Validations" at bounding box center [90, 310] width 181 height 35
click at [997, 117] on link "Add Claim" at bounding box center [1012, 114] width 67 height 27
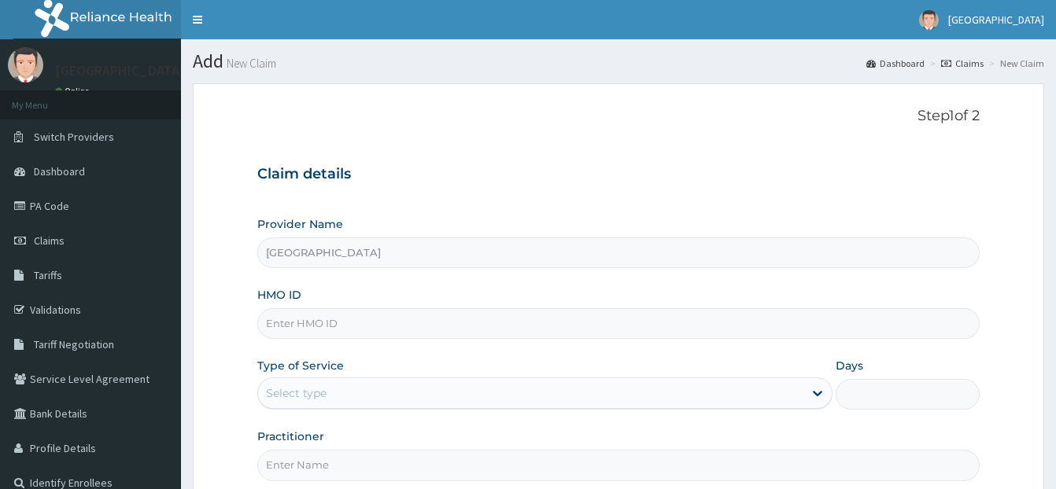
click at [302, 324] on input "HMO ID" at bounding box center [618, 323] width 722 height 31
type input "swg/10020/a"
click at [325, 389] on div "Select type" at bounding box center [296, 393] width 61 height 16
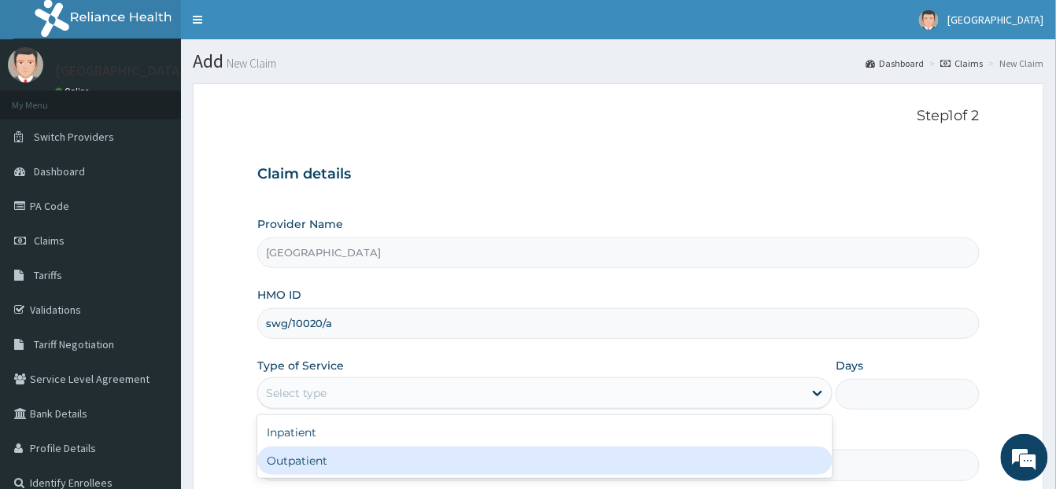
click at [284, 463] on div "Outpatient" at bounding box center [544, 461] width 575 height 28
type input "1"
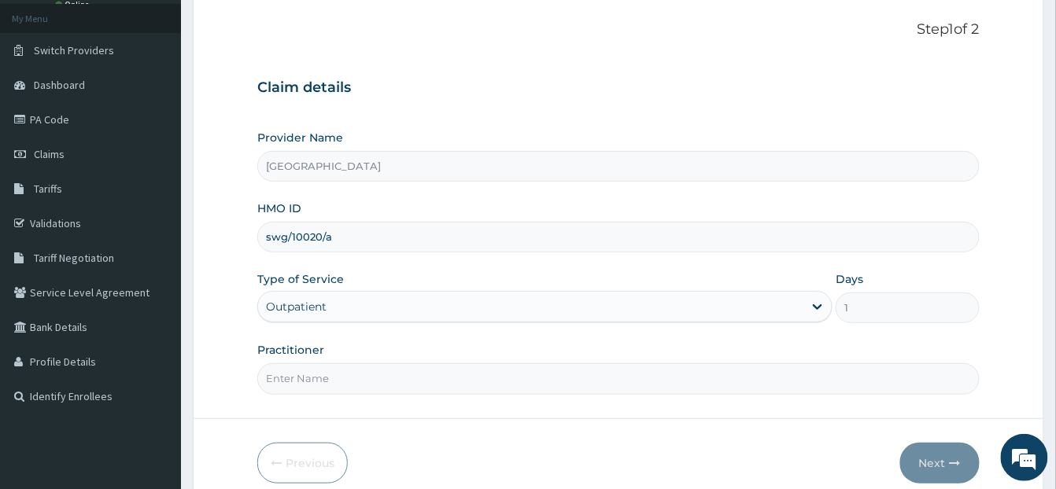
scroll to position [124, 0]
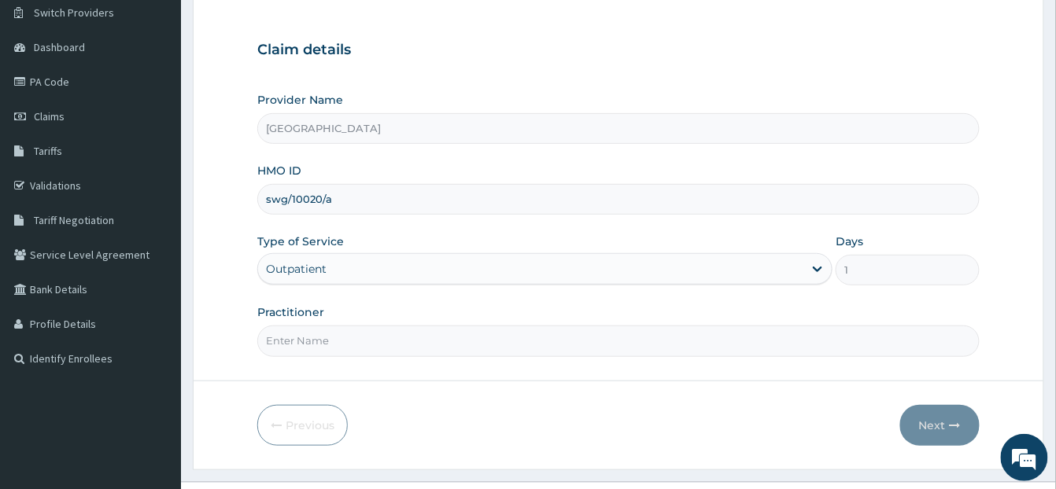
click at [287, 343] on input "Practitioner" at bounding box center [618, 341] width 722 height 31
type input "DR HALIMA"
click at [945, 433] on button "Next" at bounding box center [939, 425] width 79 height 41
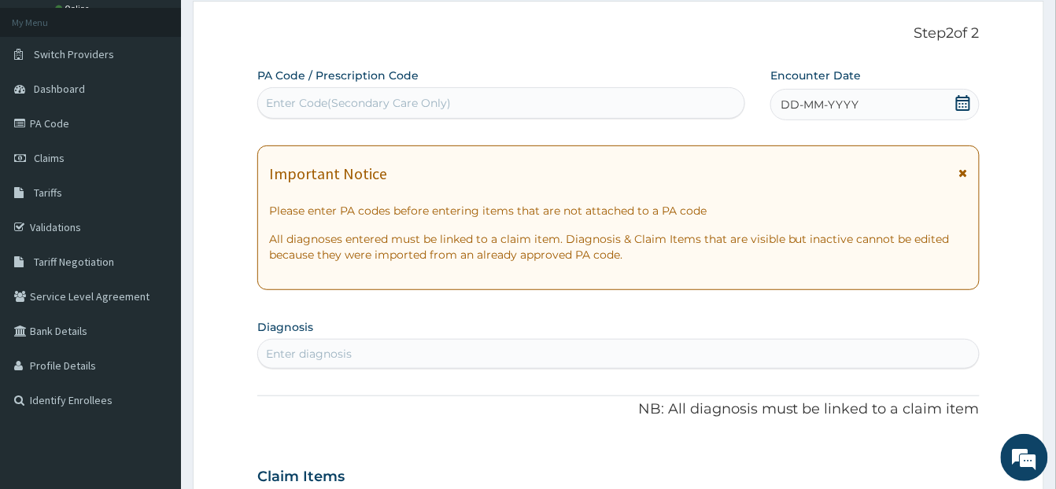
scroll to position [0, 0]
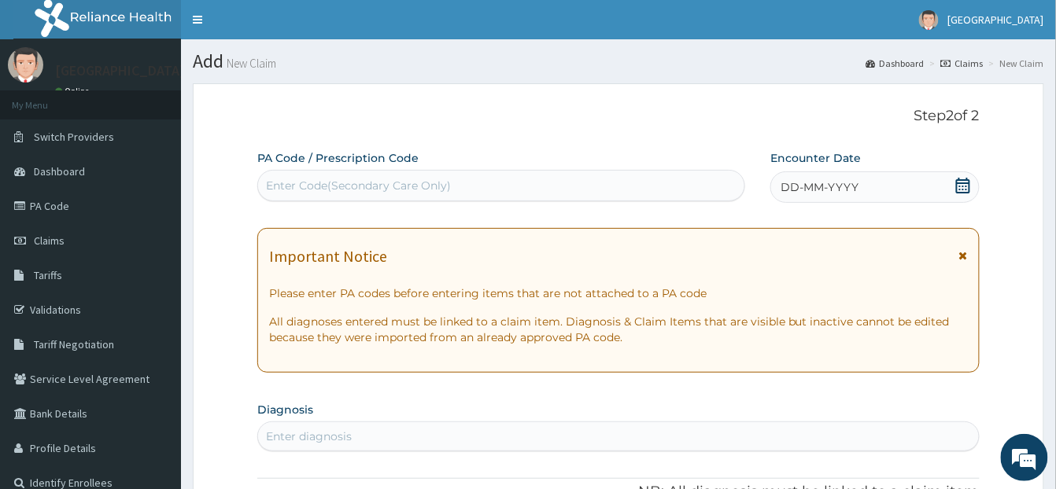
click at [319, 190] on div "Enter Code(Secondary Care Only)" at bounding box center [358, 186] width 185 height 16
click at [964, 190] on icon at bounding box center [963, 186] width 16 height 16
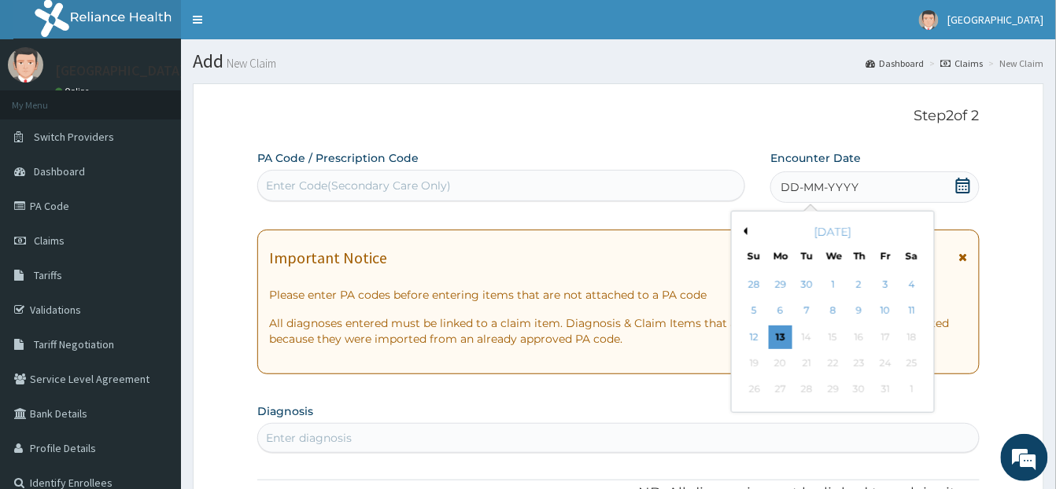
click at [743, 228] on button "Previous Month" at bounding box center [743, 231] width 8 height 8
click at [834, 366] on div "24" at bounding box center [833, 364] width 24 height 24
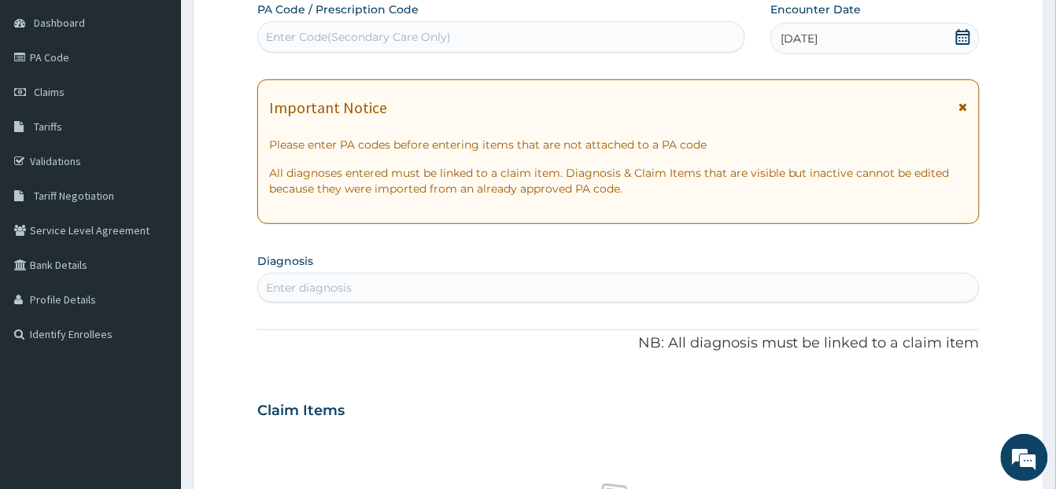
scroll to position [196, 0]
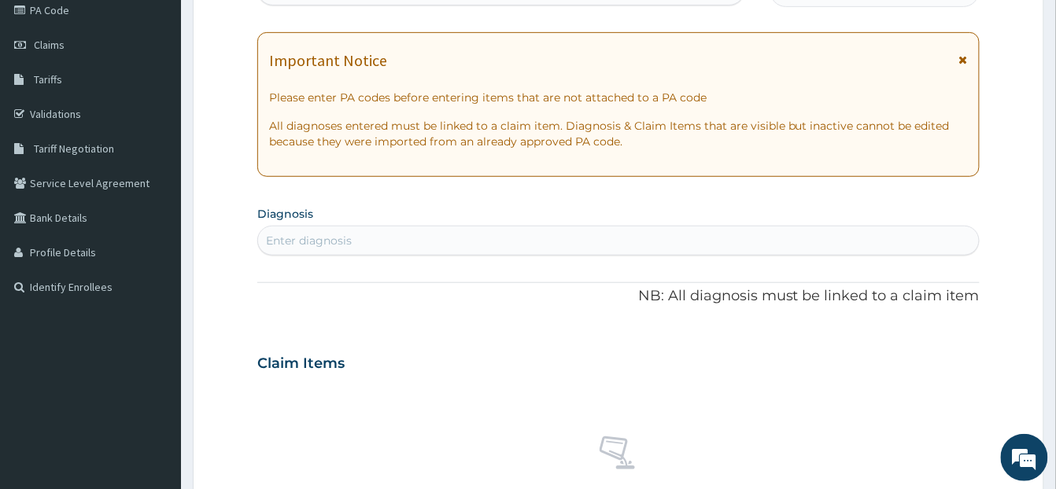
click at [288, 240] on div "Enter diagnosis" at bounding box center [309, 241] width 86 height 16
type input "ASTHMA"
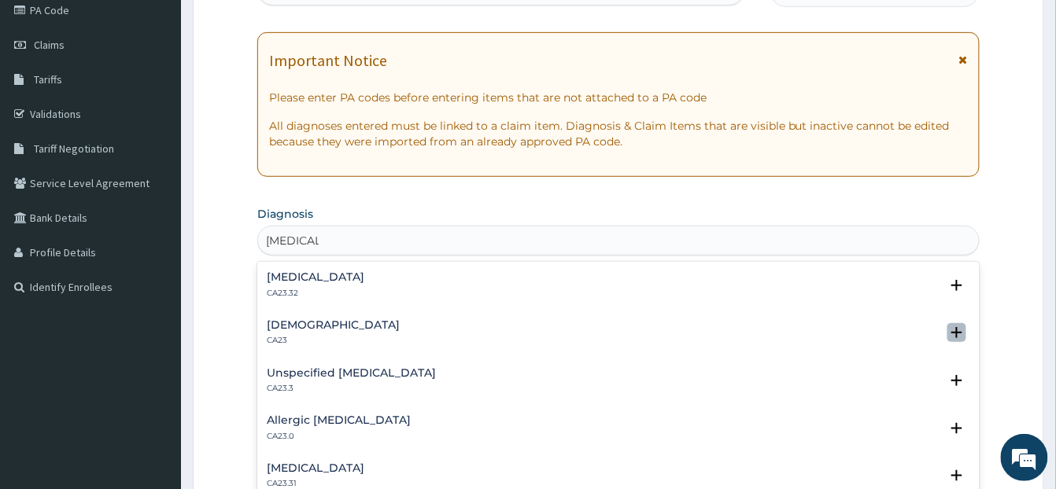
click at [951, 334] on icon "open select status" at bounding box center [956, 332] width 11 height 11
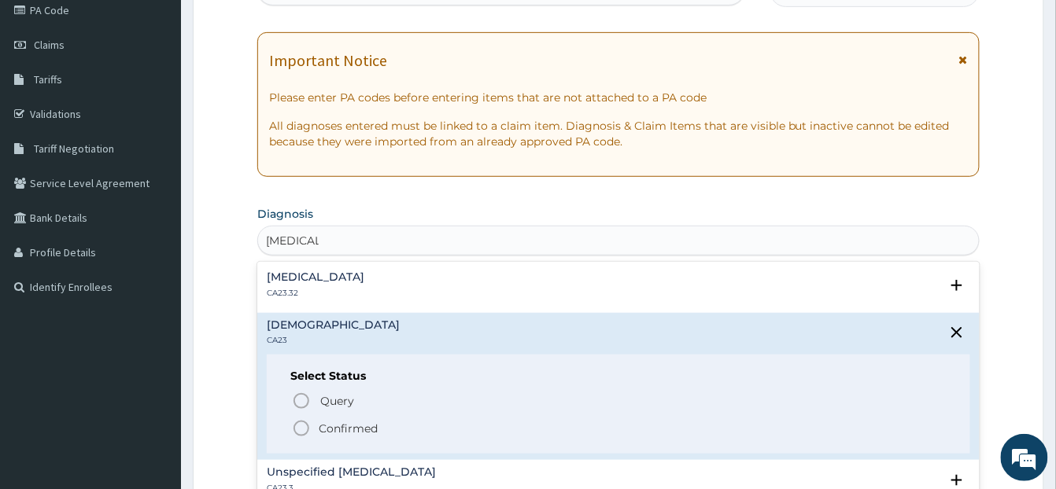
click at [306, 434] on circle "status option filled" at bounding box center [301, 429] width 14 height 14
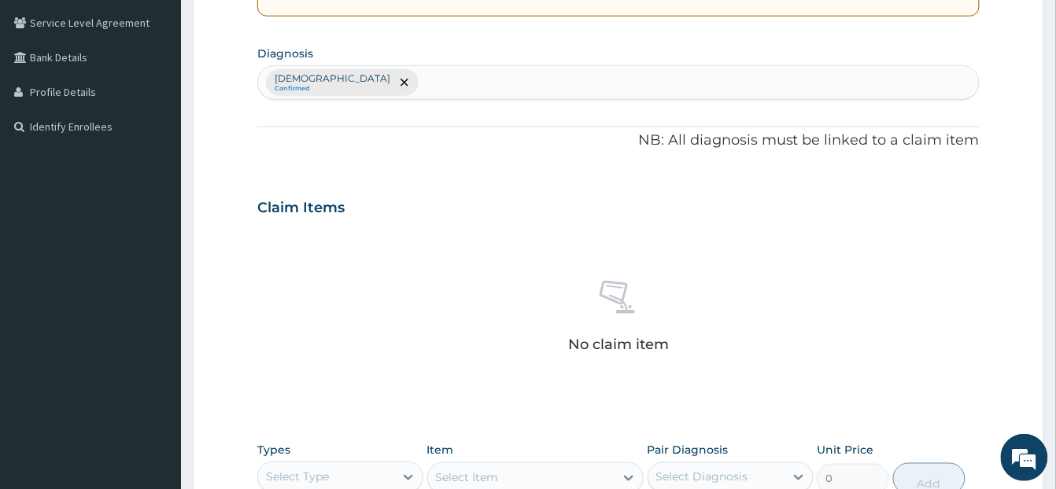
scroll to position [564, 0]
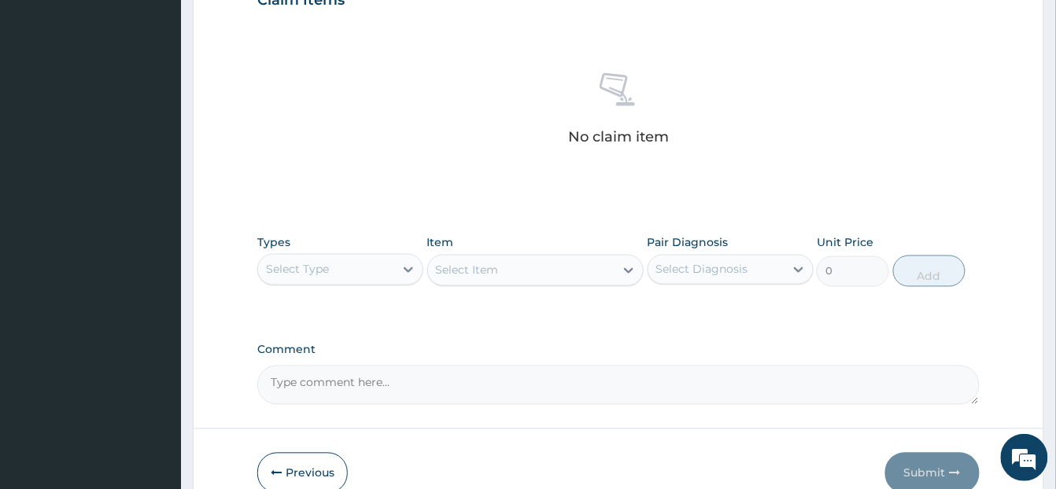
click at [381, 277] on div "Select Type" at bounding box center [326, 269] width 136 height 25
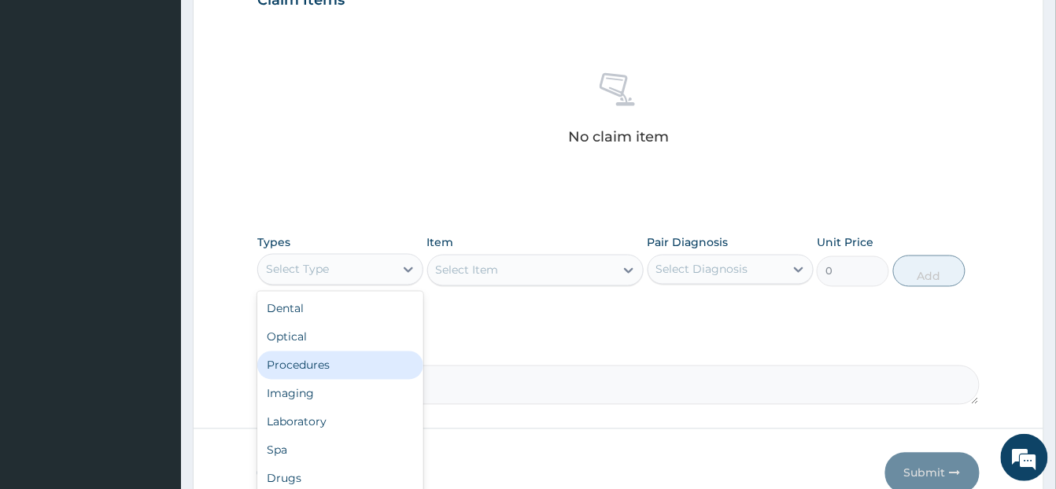
click at [319, 360] on div "Procedures" at bounding box center [340, 366] width 166 height 28
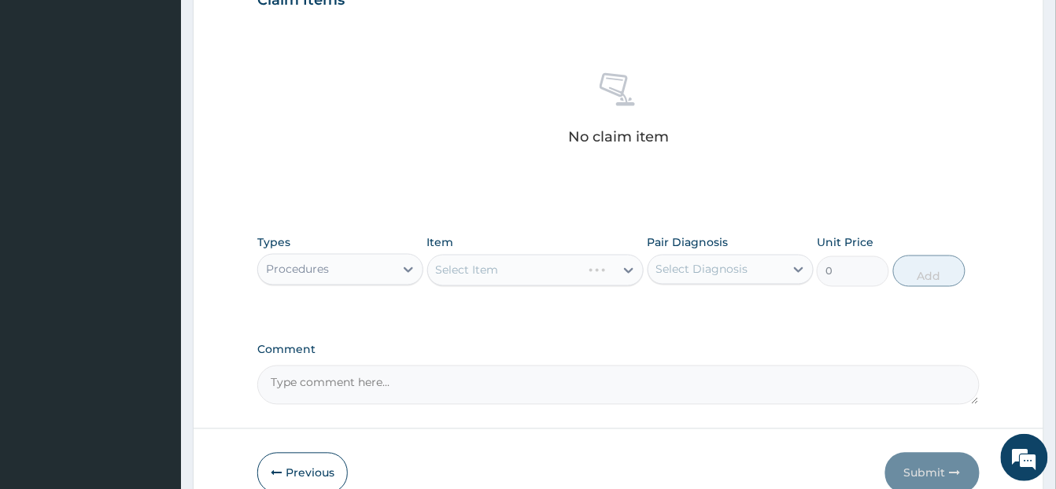
click at [470, 274] on div "Select Item" at bounding box center [535, 270] width 216 height 31
click at [626, 271] on icon at bounding box center [628, 271] width 9 height 6
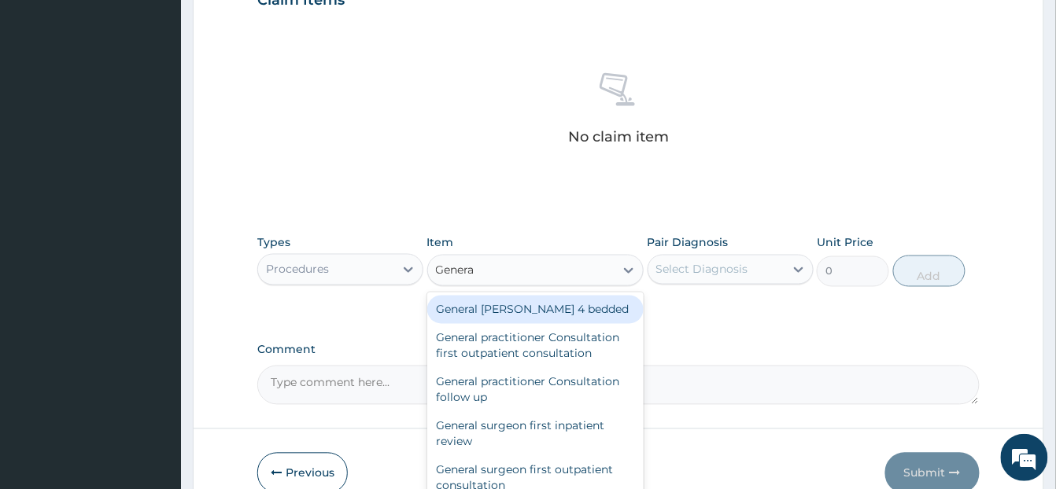
type input "General"
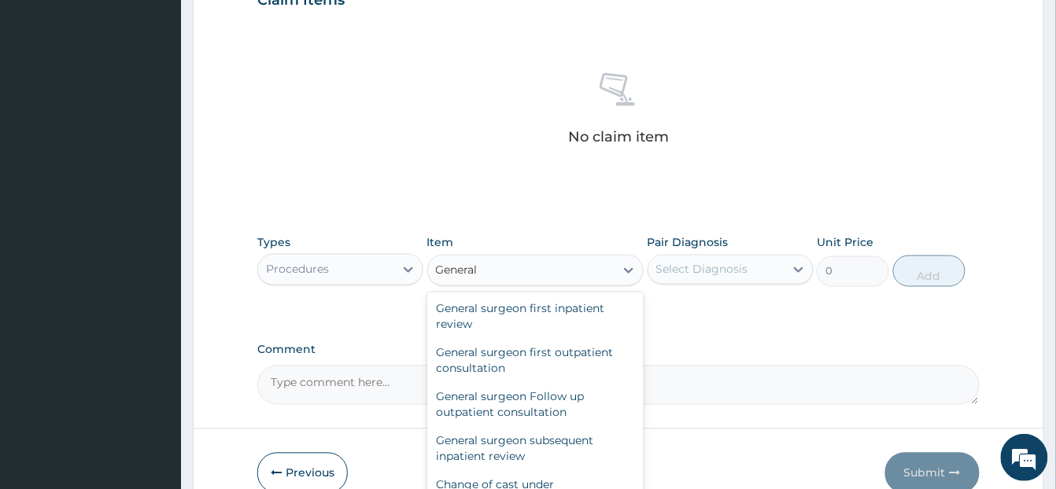
scroll to position [123, 0]
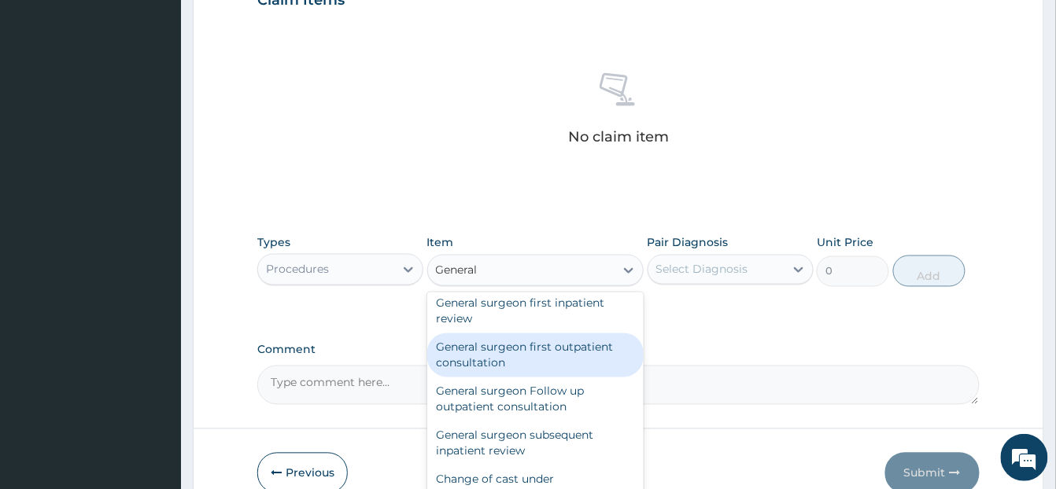
click at [541, 375] on div "General surgeon first outpatient consultation" at bounding box center [535, 356] width 216 height 44
type input "21500"
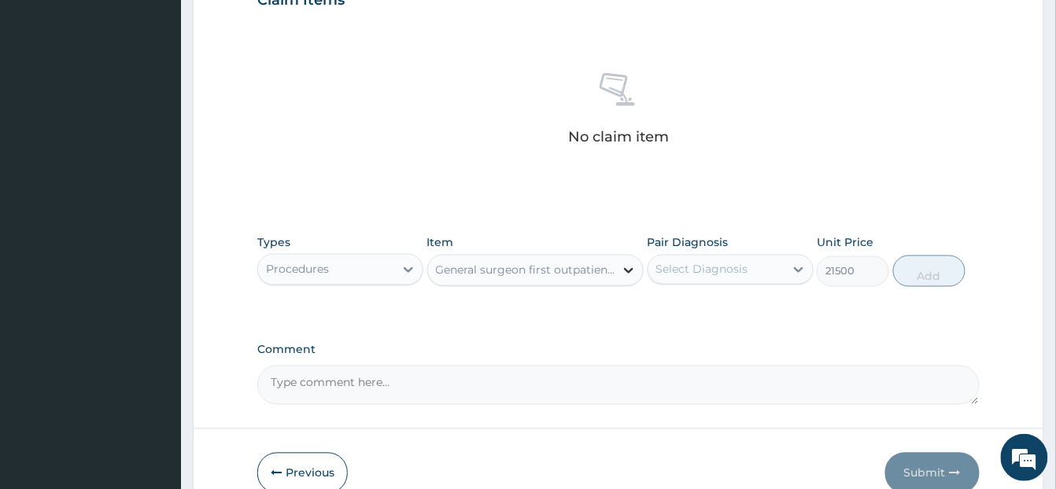
click at [625, 274] on icon at bounding box center [629, 271] width 16 height 16
click at [628, 269] on icon at bounding box center [629, 271] width 16 height 16
click at [551, 268] on div "General surgeon first outpatient consultation" at bounding box center [526, 271] width 180 height 16
click at [551, 267] on div "General surgeon first outpatient consultation" at bounding box center [526, 271] width 180 height 16
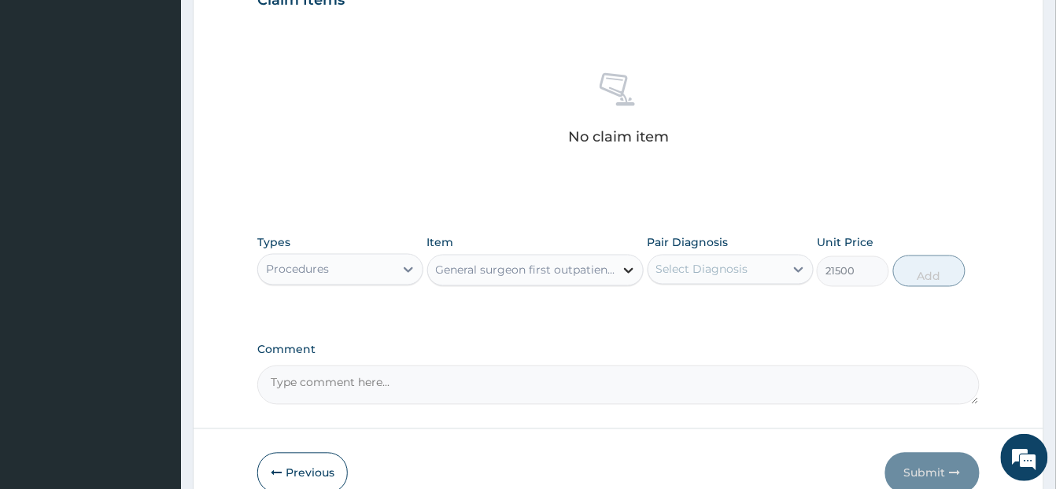
click at [626, 269] on icon at bounding box center [629, 271] width 16 height 16
click at [626, 271] on icon at bounding box center [628, 271] width 9 height 6
click at [529, 260] on div "General surgeon first outpatient consultation" at bounding box center [521, 270] width 186 height 25
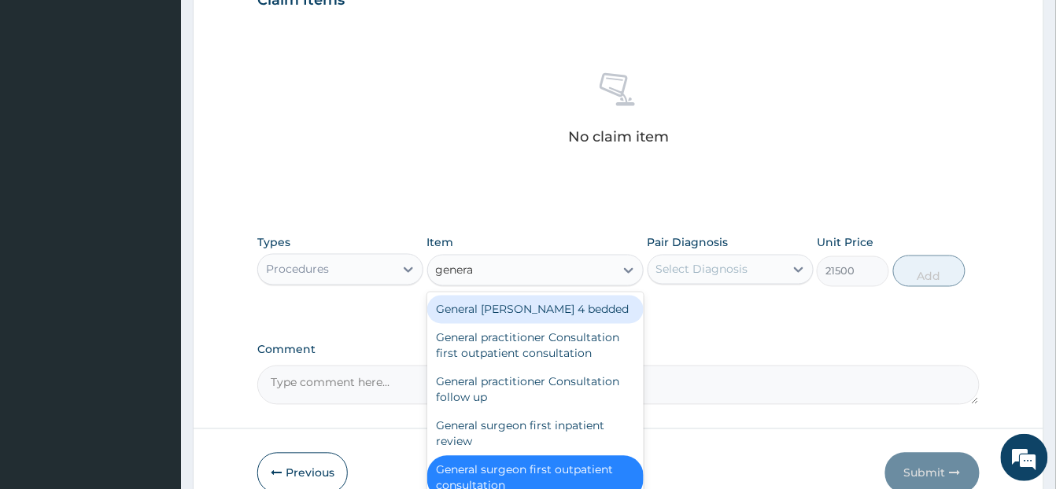
type input "general"
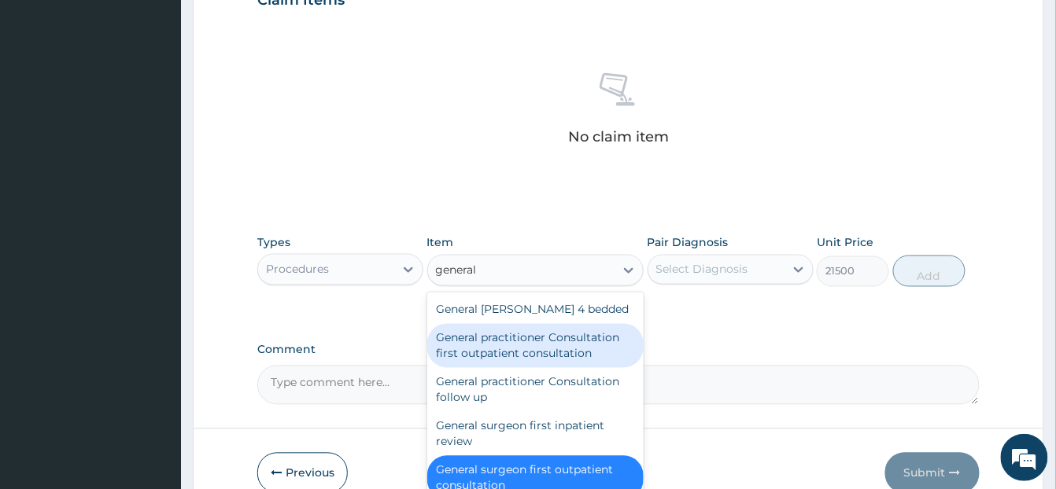
click at [552, 341] on div "General practitioner Consultation first outpatient consultation" at bounding box center [535, 346] width 216 height 44
type input "3547.5"
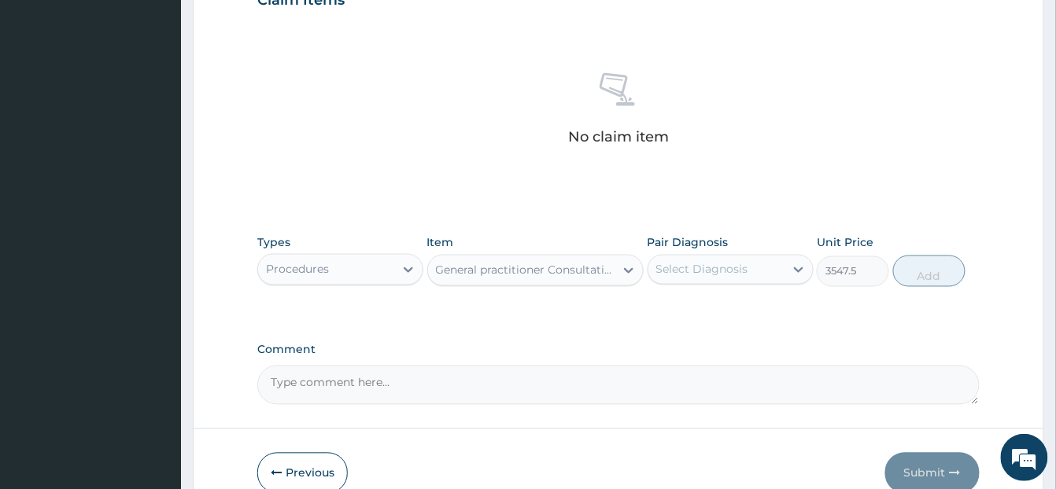
click at [724, 271] on div "Select Diagnosis" at bounding box center [702, 270] width 92 height 16
click at [662, 311] on input "checkbox" at bounding box center [662, 309] width 10 height 10
checkbox input "true"
click at [934, 263] on button "Add" at bounding box center [929, 271] width 72 height 31
type input "0"
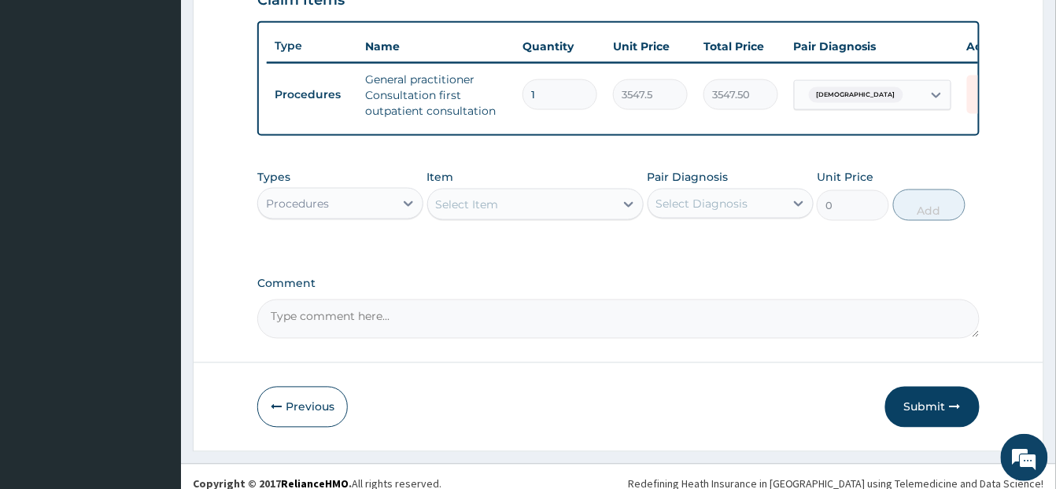
click at [316, 212] on div "Procedures" at bounding box center [297, 204] width 63 height 16
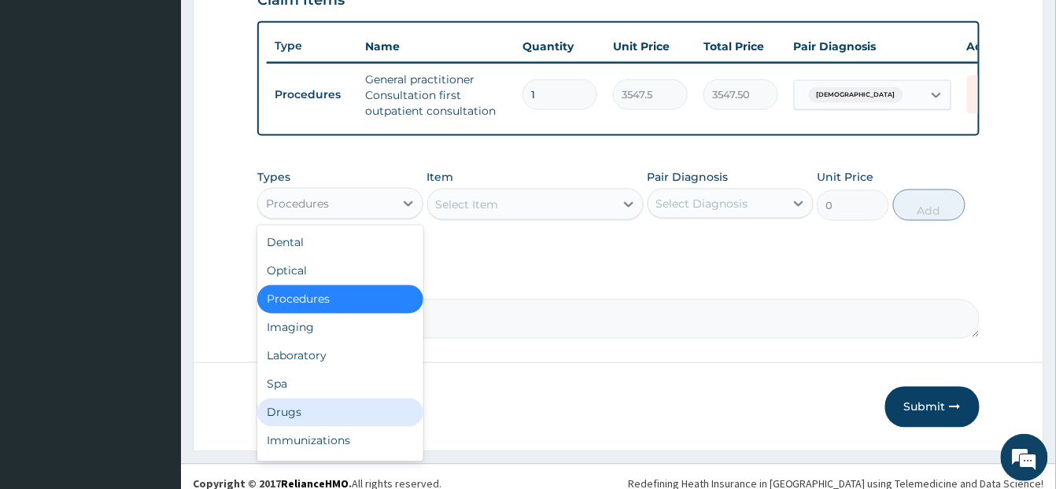
click at [288, 427] on div "Drugs" at bounding box center [340, 413] width 166 height 28
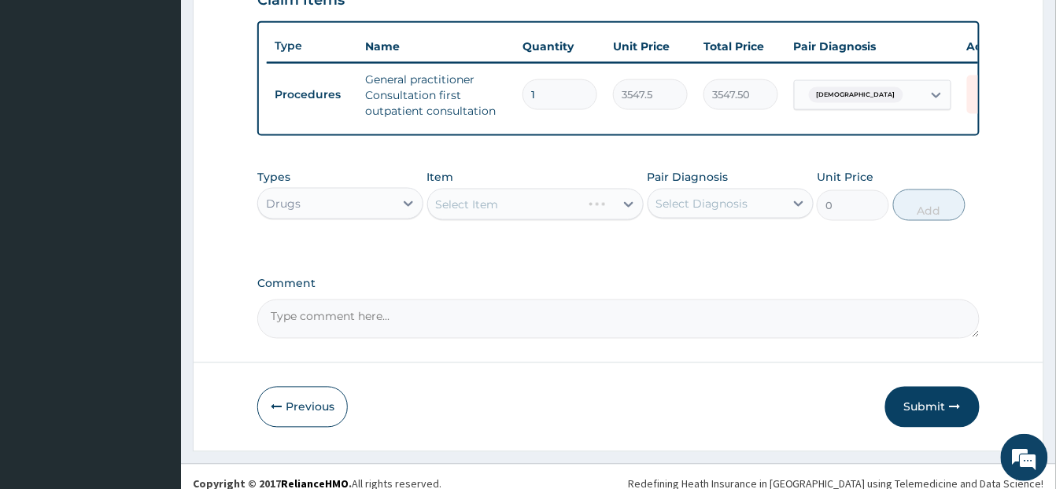
click at [457, 220] on div "Select Item" at bounding box center [535, 204] width 216 height 31
click at [461, 212] on div "Select Item" at bounding box center [467, 205] width 63 height 16
click at [628, 208] on icon at bounding box center [628, 205] width 9 height 6
click at [628, 212] on icon at bounding box center [629, 205] width 16 height 16
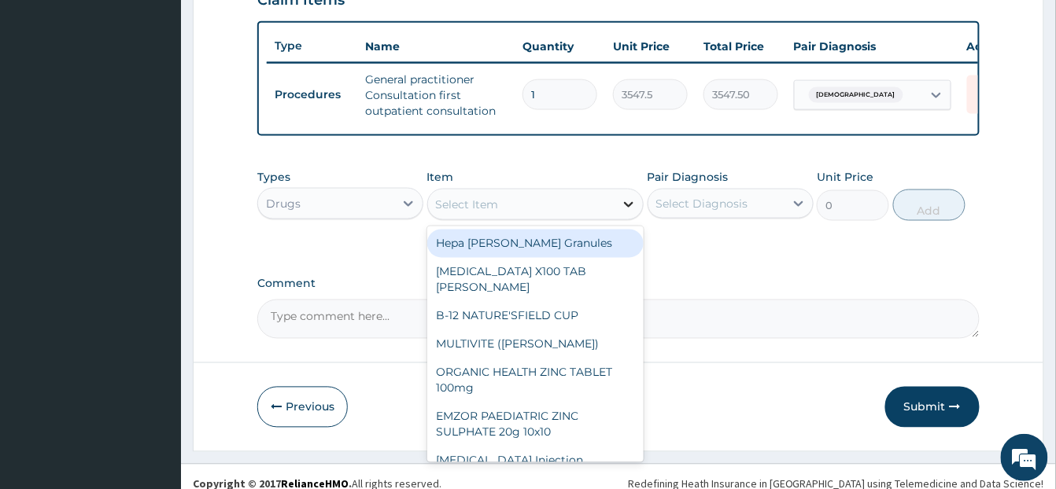
click at [628, 212] on icon at bounding box center [629, 205] width 16 height 16
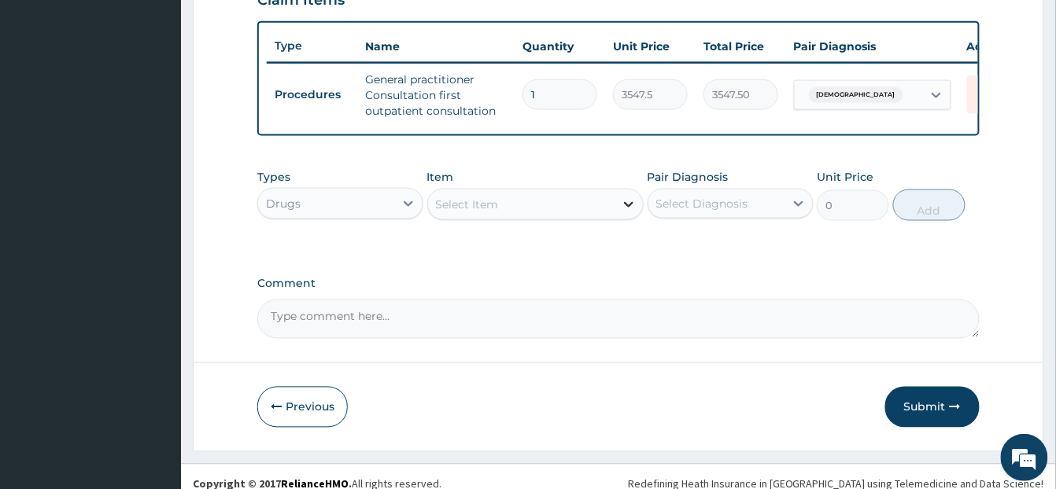
click at [628, 212] on icon at bounding box center [629, 205] width 16 height 16
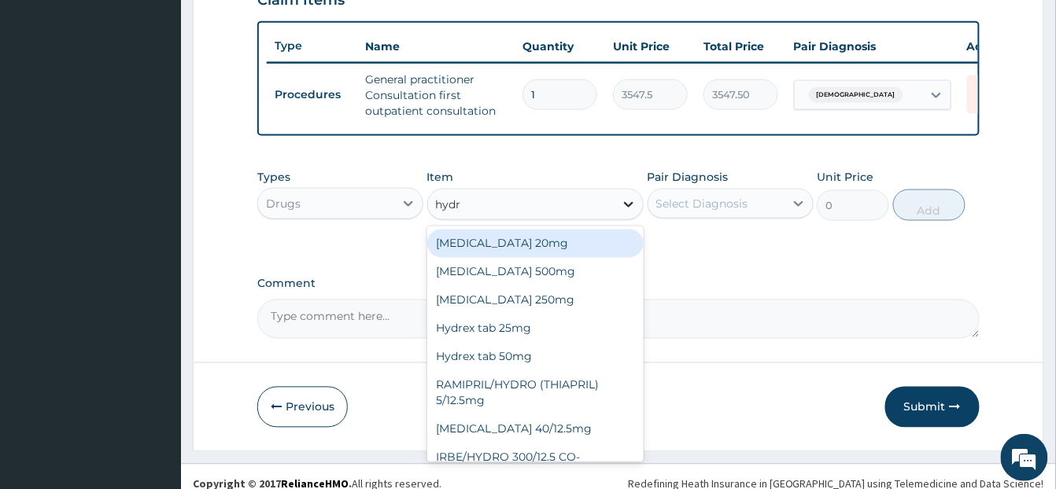
type input "hydro"
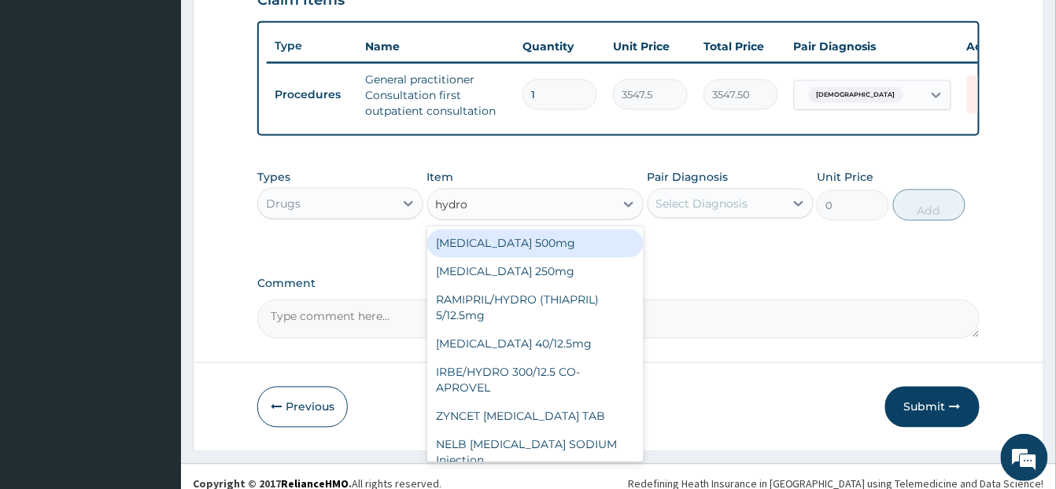
scroll to position [47, 0]
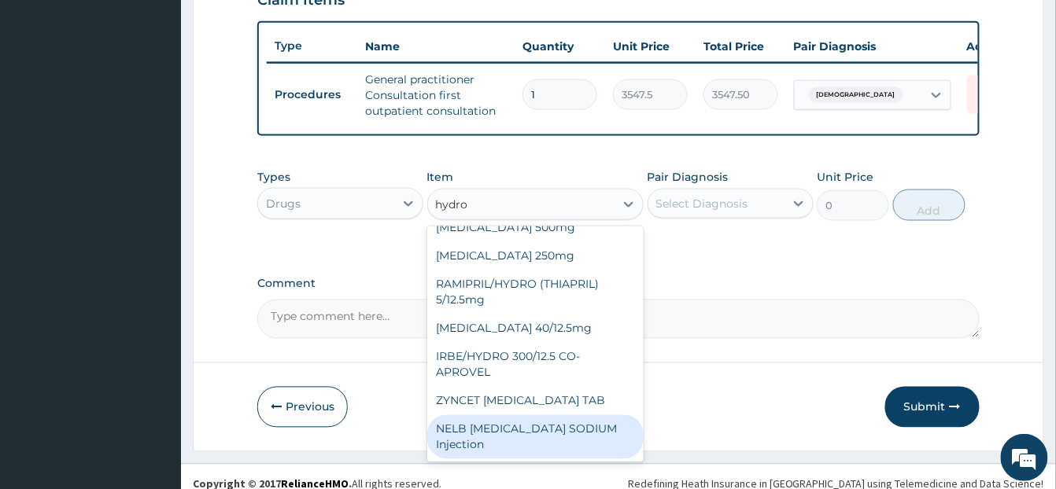
click at [549, 459] on div "NELB HYDROCORTISONE SODIUM Injection" at bounding box center [535, 437] width 216 height 44
type input "591.25"
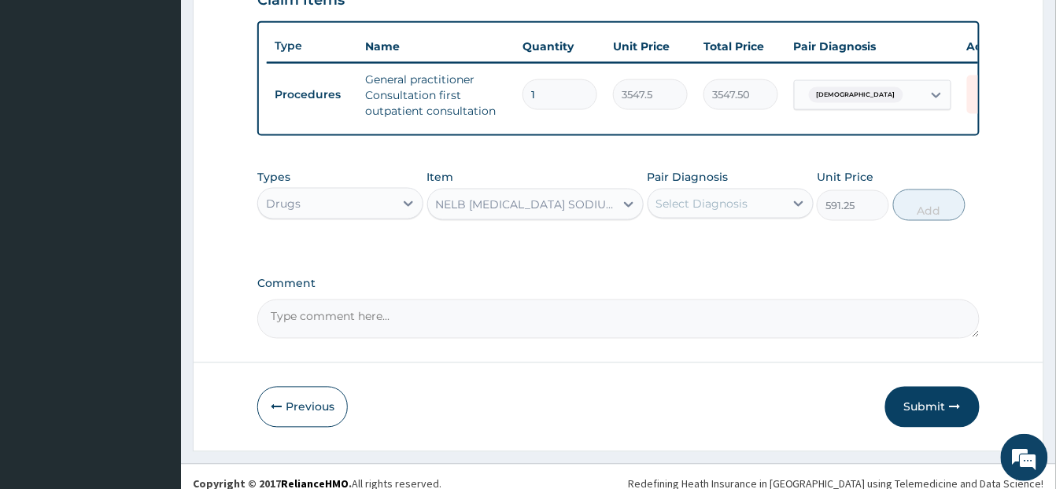
click at [702, 212] on div "Select Diagnosis" at bounding box center [702, 204] width 92 height 16
click at [668, 260] on div "Asthma" at bounding box center [730, 244] width 166 height 32
checkbox input "true"
click at [923, 221] on button "Add" at bounding box center [929, 205] width 72 height 31
type input "0"
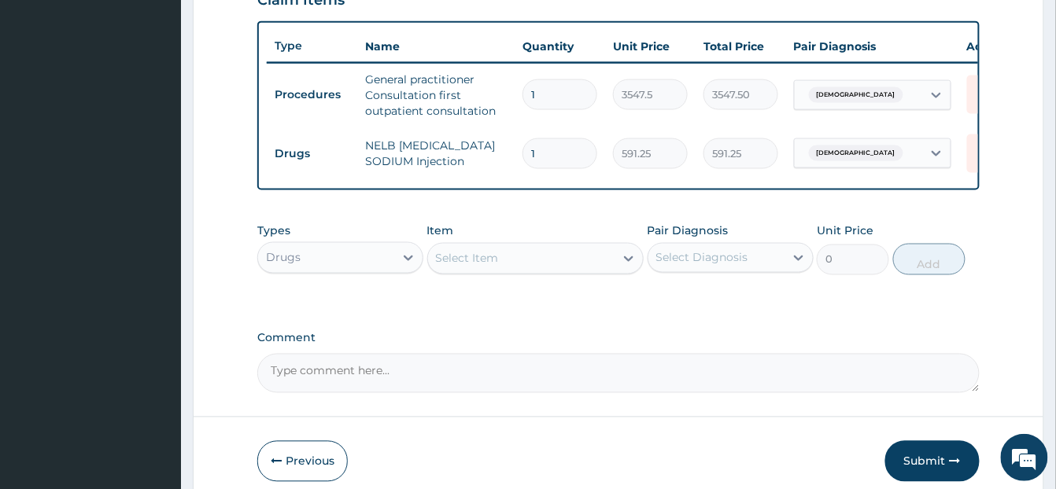
click at [521, 271] on div "Select Item" at bounding box center [521, 258] width 186 height 25
click at [628, 262] on icon at bounding box center [628, 259] width 9 height 6
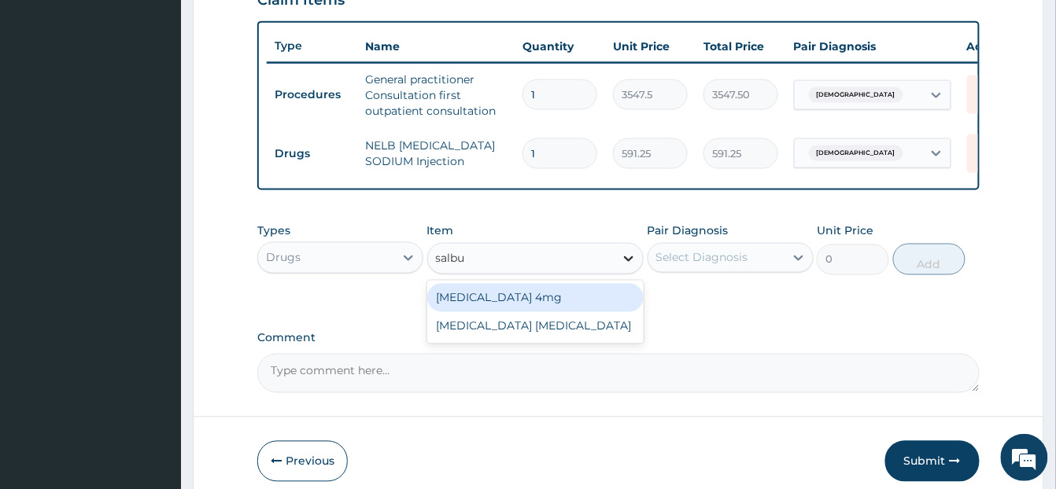
type input "salbut"
click at [555, 312] on div "Salbutamol 4mg" at bounding box center [535, 298] width 216 height 28
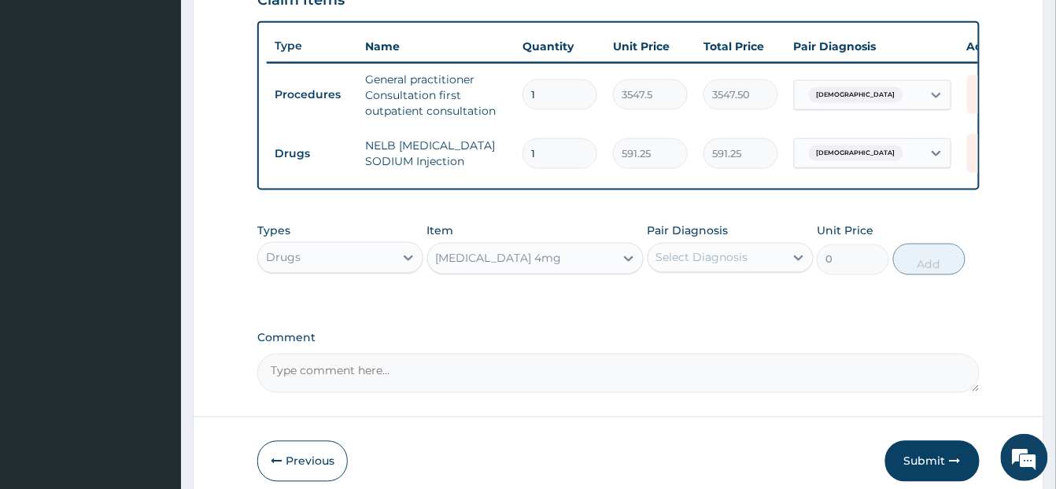
type input "41.3875"
click at [740, 271] on div "Select Diagnosis" at bounding box center [716, 257] width 136 height 25
click at [661, 315] on div "Asthma" at bounding box center [730, 298] width 166 height 32
checkbox input "true"
click at [929, 275] on button "Add" at bounding box center [929, 259] width 72 height 31
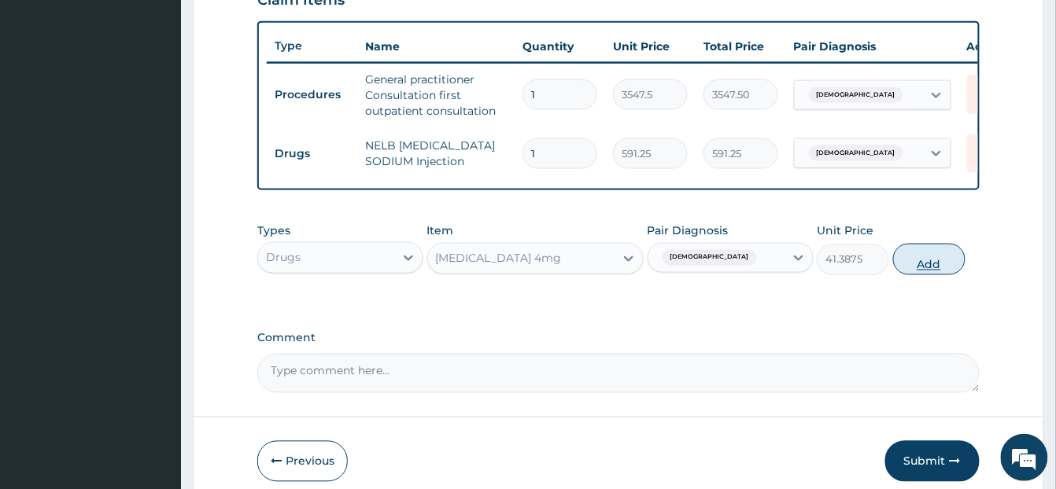
type input "0"
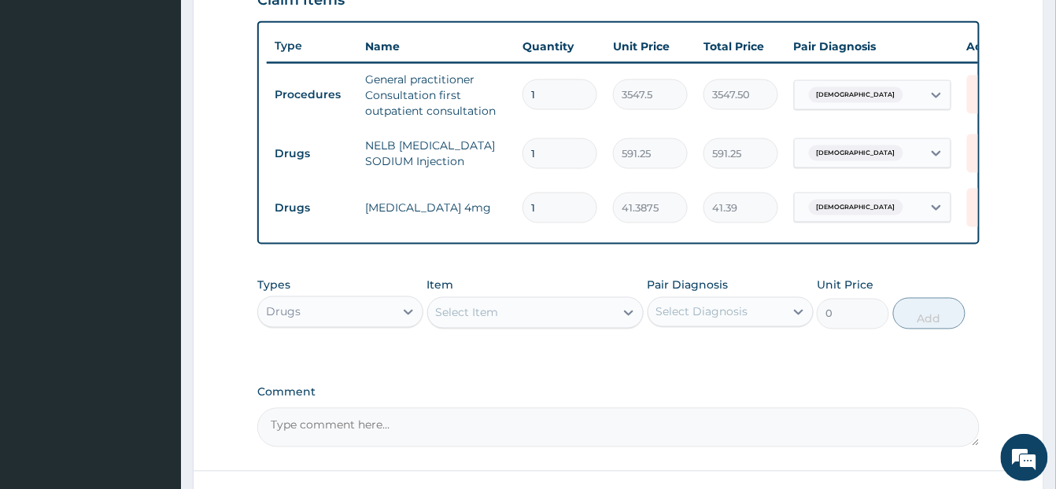
type input "10"
type input "413.88"
type input "10"
click at [498, 324] on div "Select Item" at bounding box center [535, 312] width 216 height 31
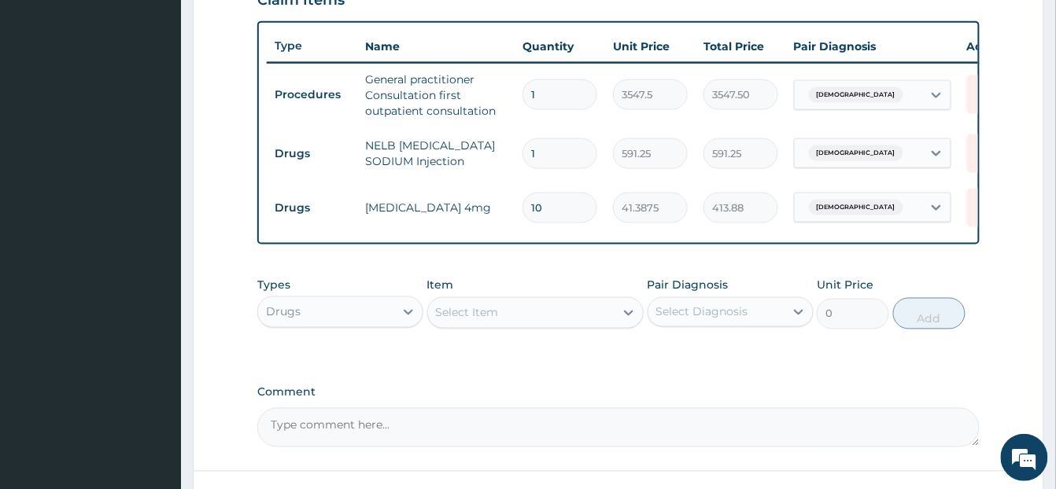
click at [492, 321] on div "Select Item" at bounding box center [467, 313] width 63 height 16
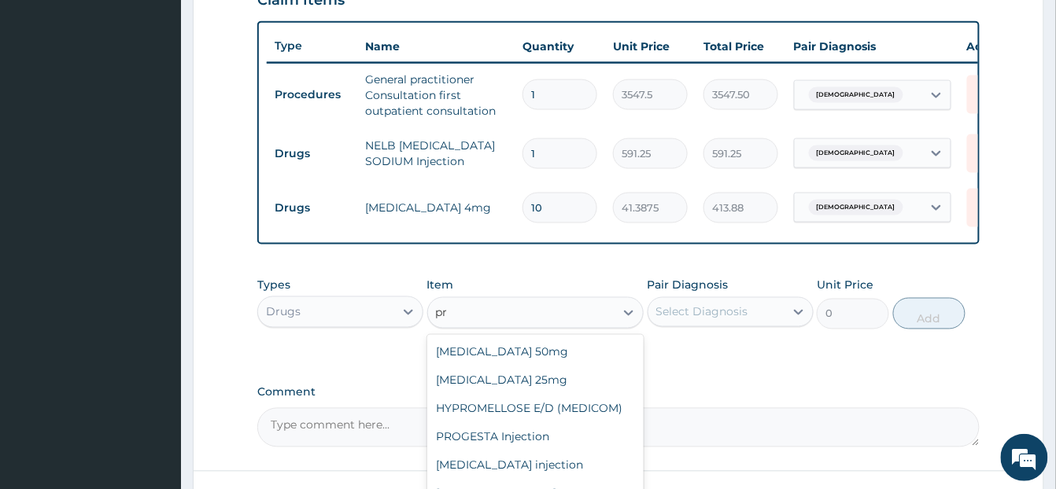
type input "p"
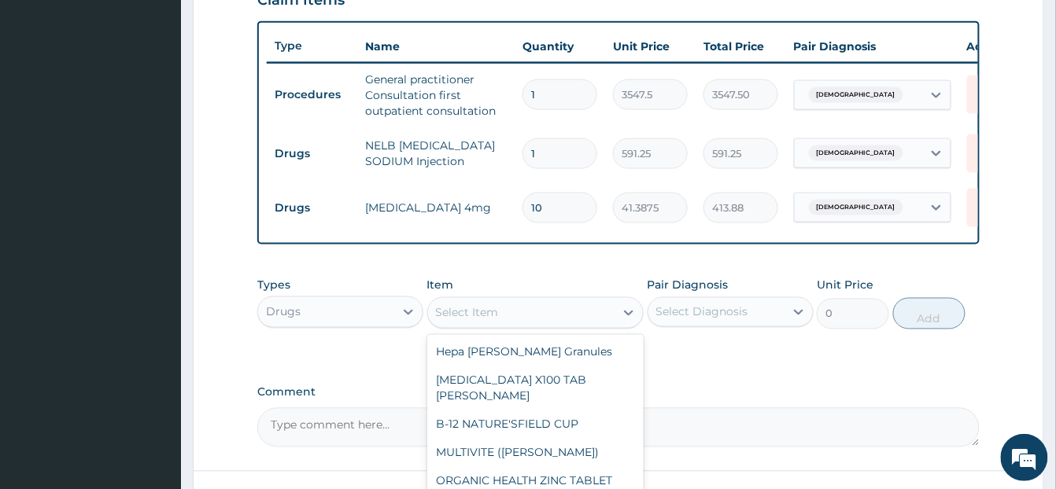
scroll to position [714, 0]
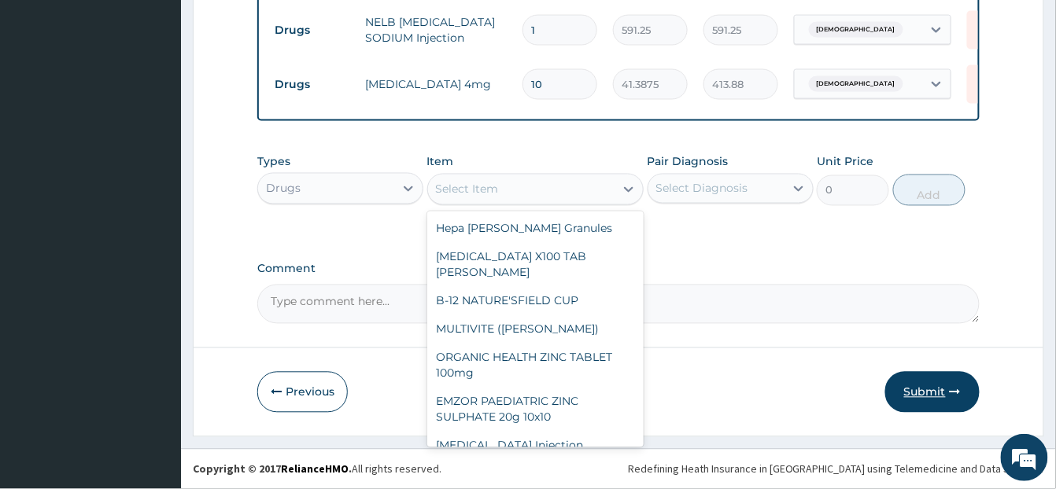
click at [922, 390] on button "Submit" at bounding box center [932, 392] width 94 height 41
